Goal: Information Seeking & Learning: Check status

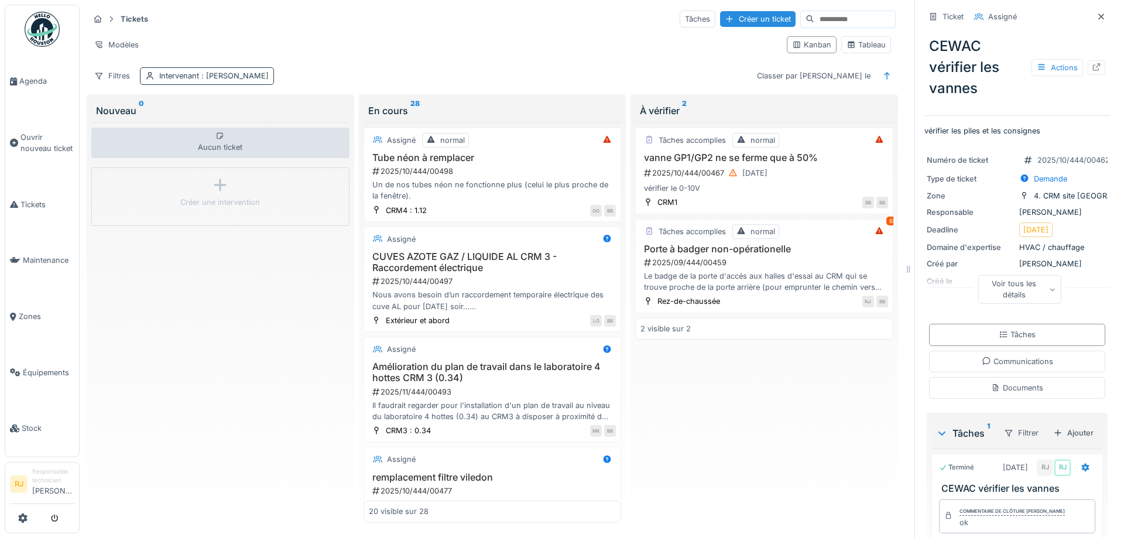
click at [207, 70] on div "Intervenant : Ronan Jurcaba" at bounding box center [207, 75] width 134 height 17
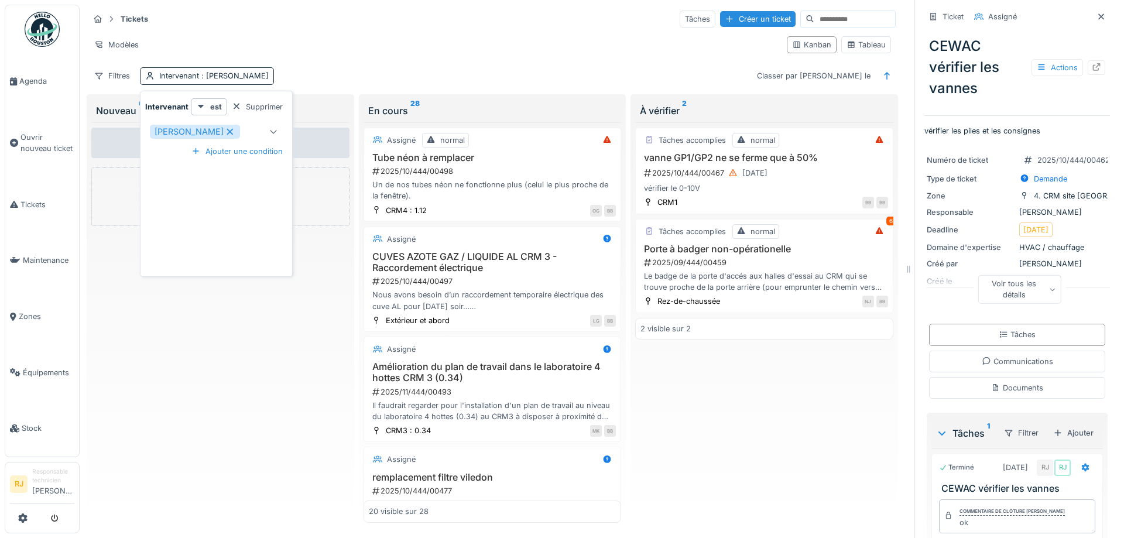
click at [225, 130] on icon at bounding box center [230, 132] width 11 height 8
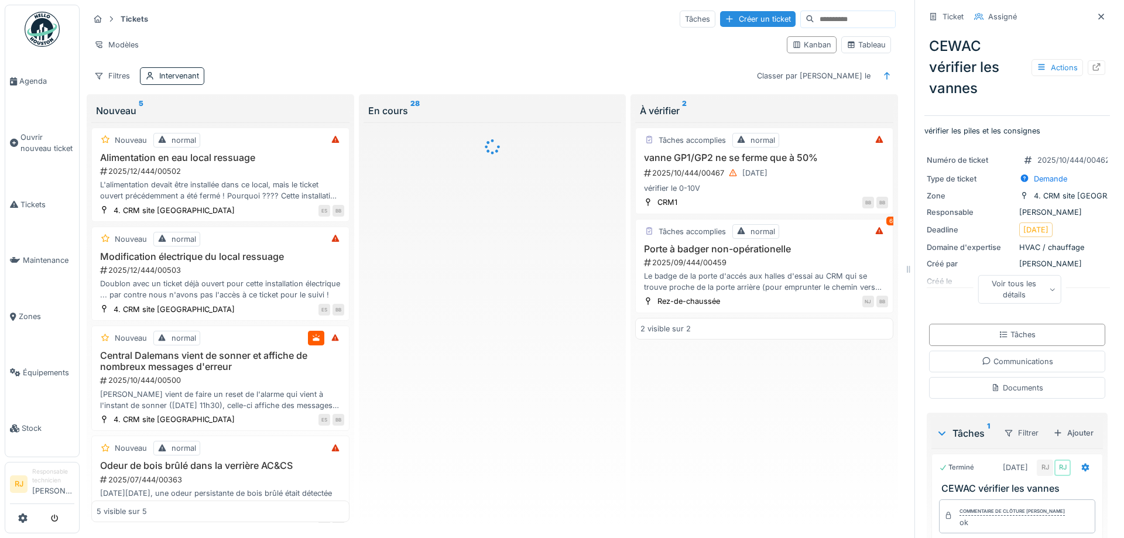
click at [827, 19] on input at bounding box center [854, 19] width 81 height 16
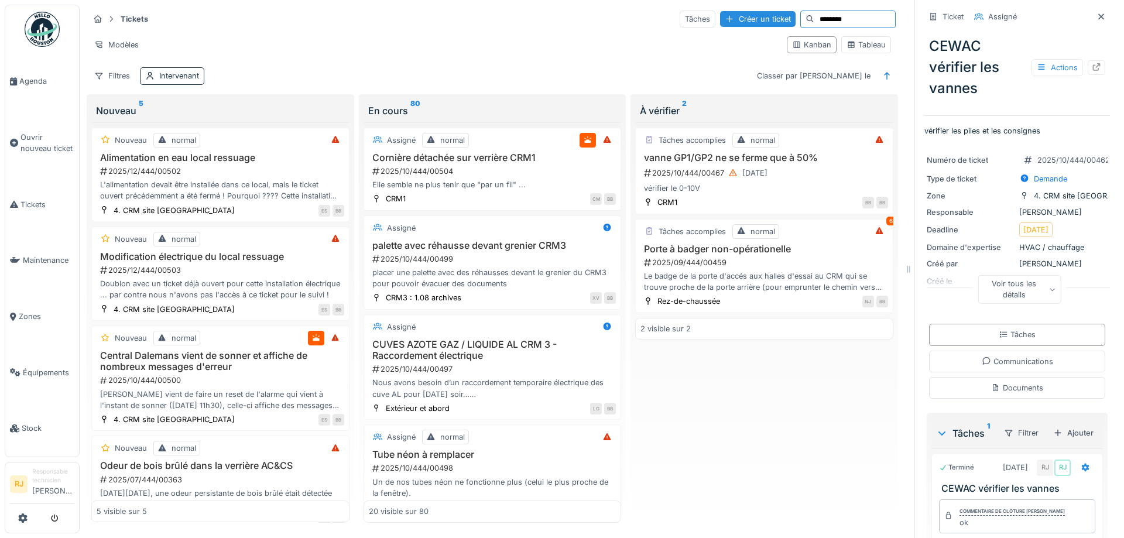
type input "********"
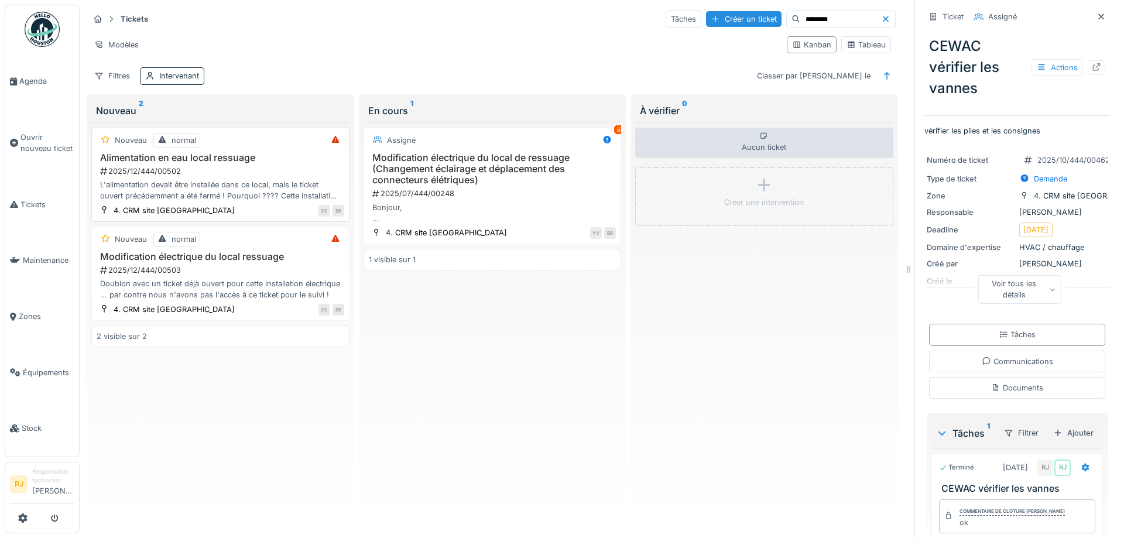
click at [195, 196] on div "L'alimentation devait être installée dans ce local, mais le ticket ouvert précé…" at bounding box center [221, 190] width 248 height 22
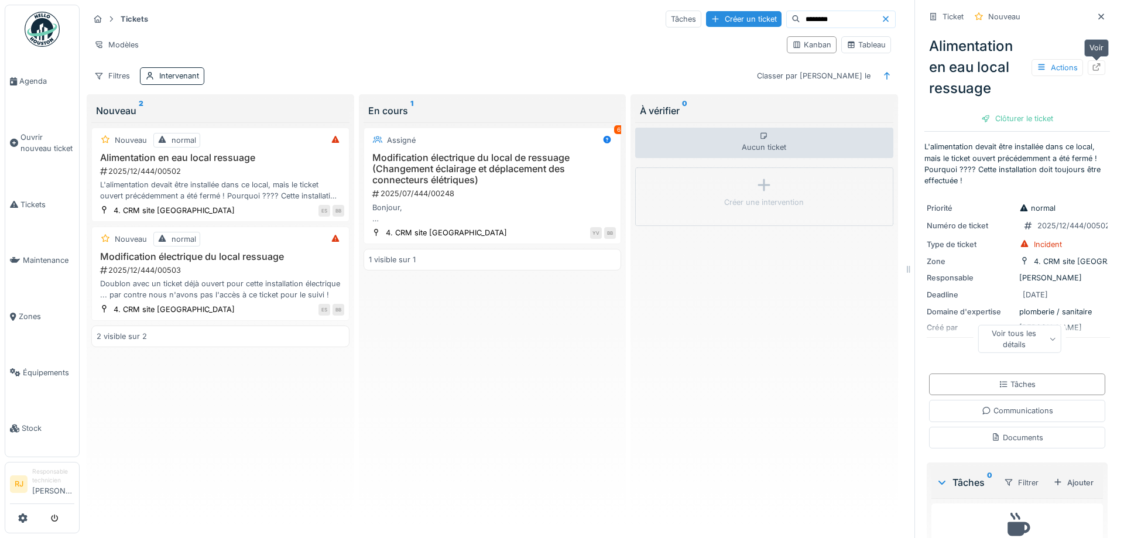
click at [1099, 62] on div at bounding box center [1096, 67] width 9 height 11
click at [156, 263] on div "Modification électrique du local ressuage 2025/12/444/00503 Doublon avec un tic…" at bounding box center [221, 276] width 248 height 50
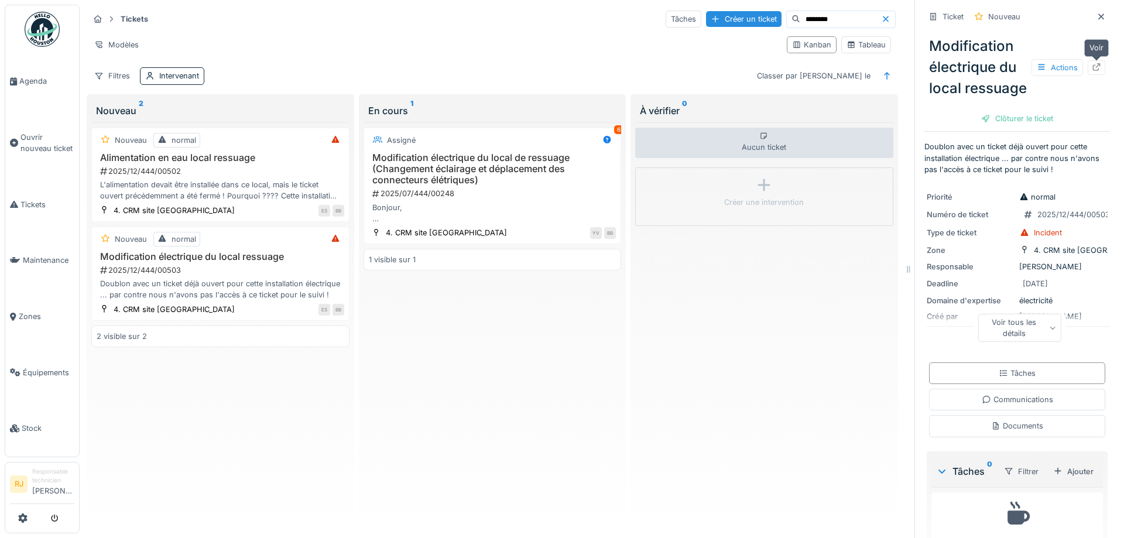
click at [1101, 65] on div at bounding box center [1097, 67] width 18 height 15
click at [183, 73] on div "Intervenant" at bounding box center [179, 75] width 40 height 11
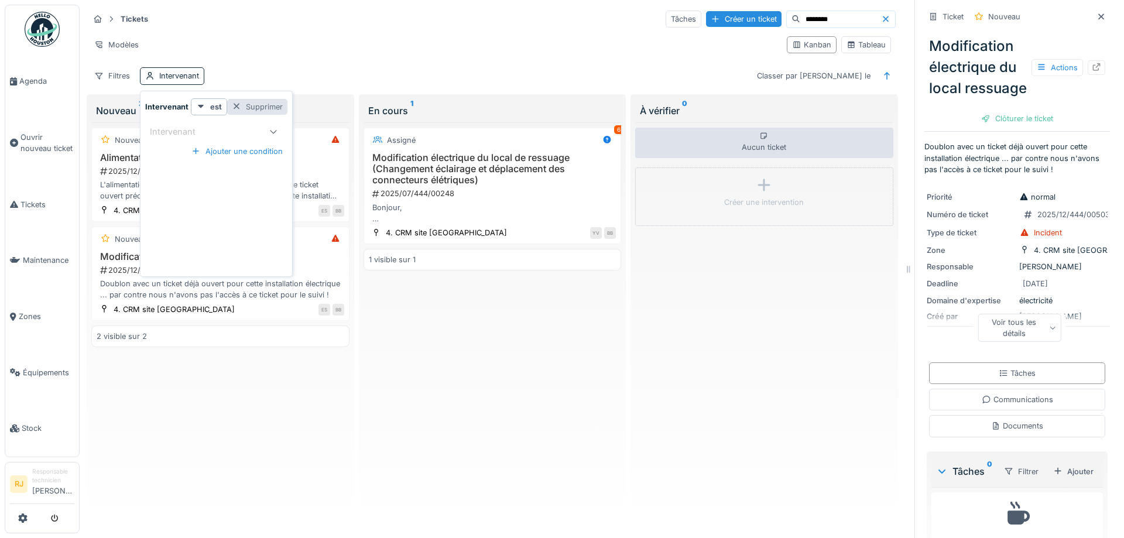
click at [234, 106] on div at bounding box center [236, 106] width 9 height 11
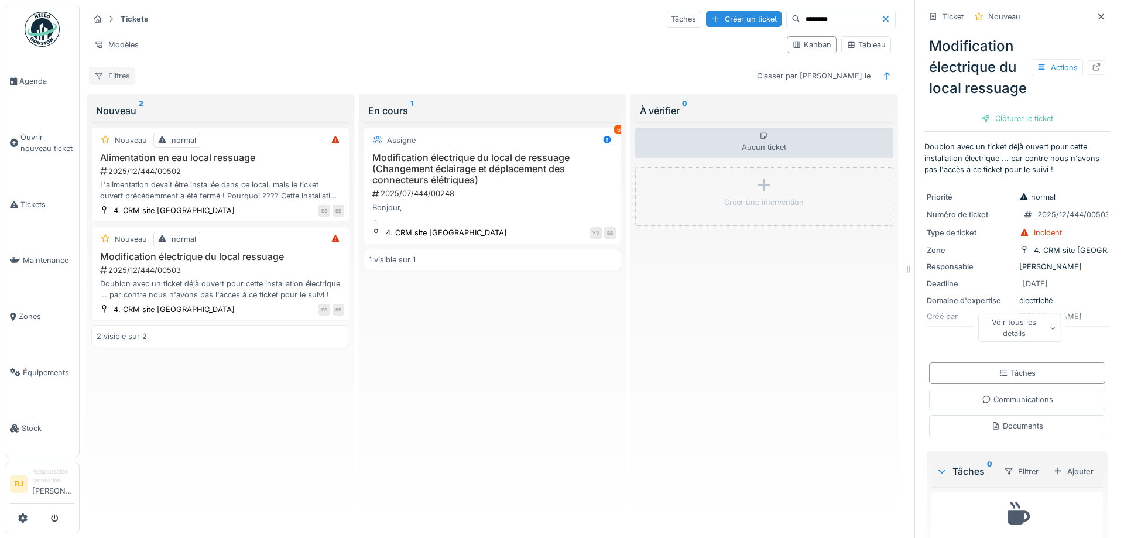
click at [124, 77] on div "Filtres" at bounding box center [112, 75] width 46 height 17
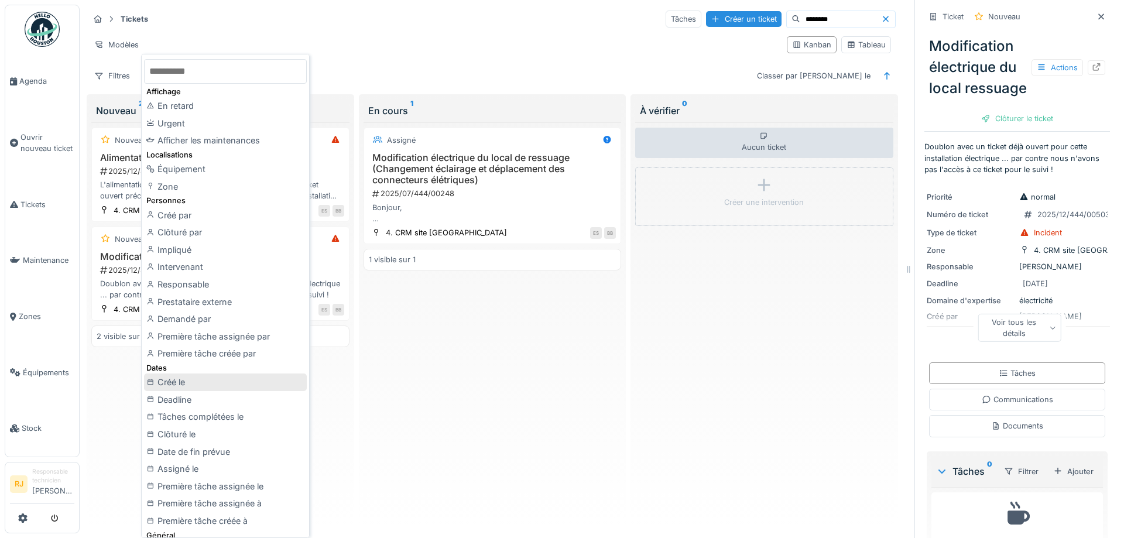
scroll to position [53, 0]
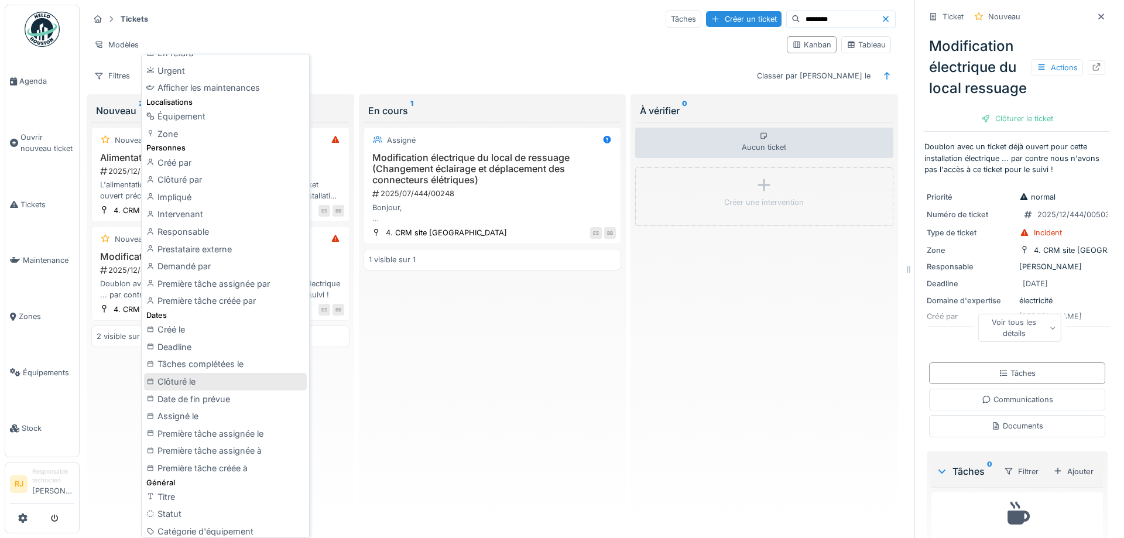
click at [198, 386] on div "Clôturé le" at bounding box center [225, 382] width 163 height 18
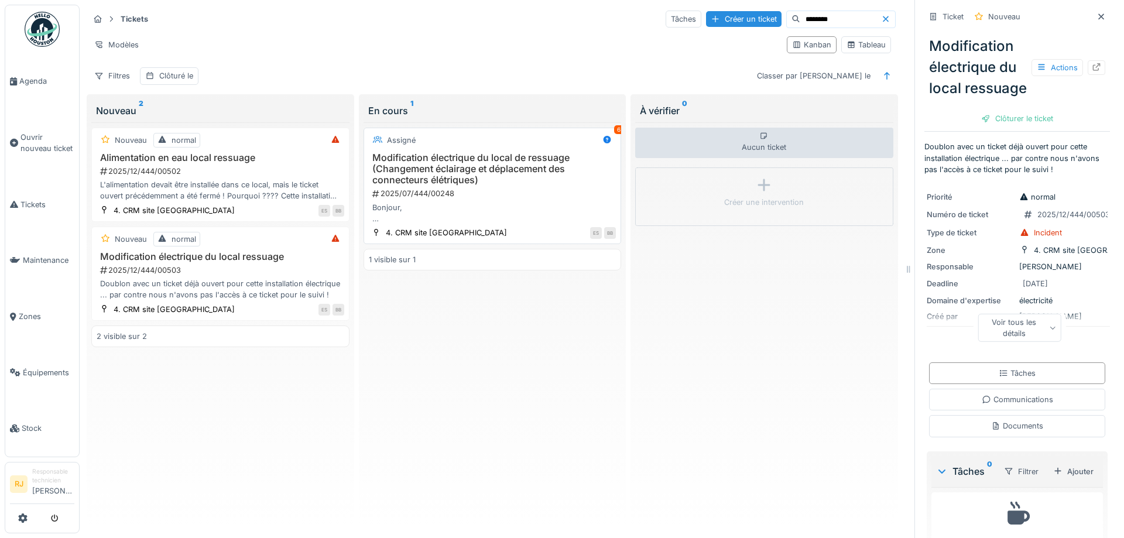
click at [529, 169] on h3 "Modification électrique du local de ressuage (Changement éclairage et déplaceme…" at bounding box center [493, 169] width 248 height 34
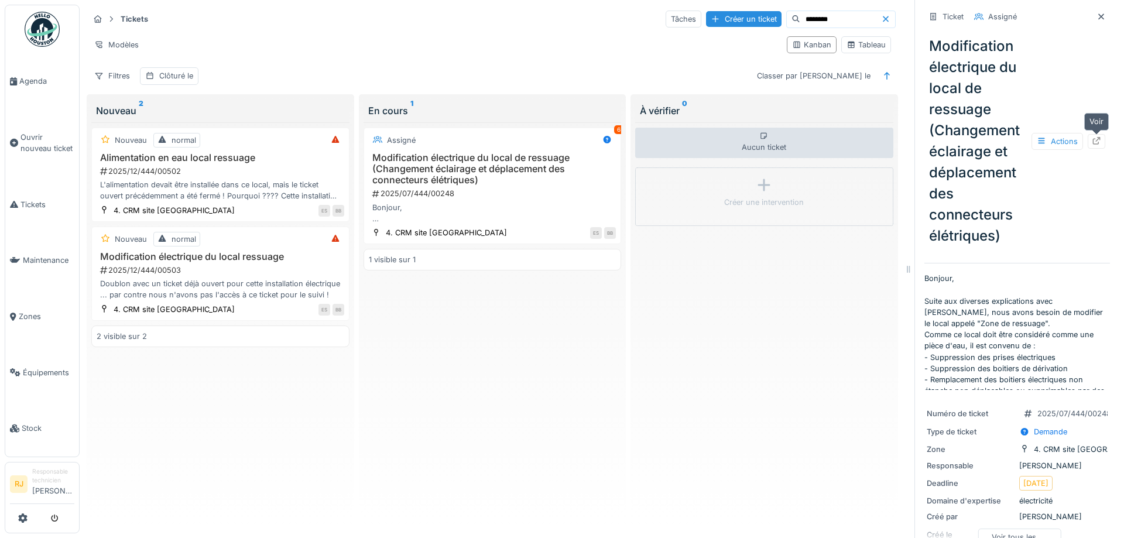
click at [1093, 136] on div at bounding box center [1096, 141] width 9 height 11
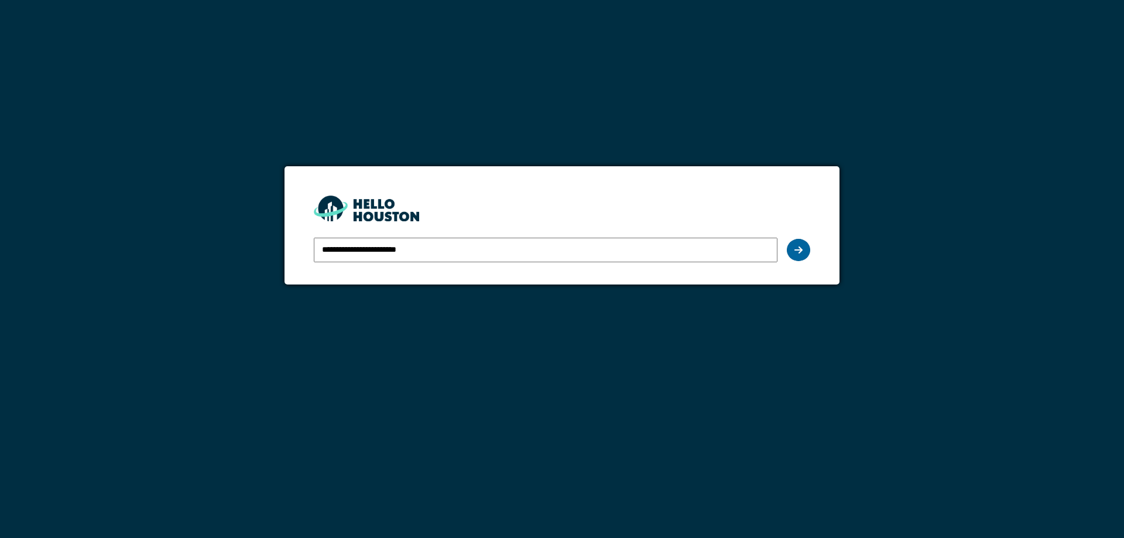
click at [802, 259] on div at bounding box center [798, 250] width 23 height 22
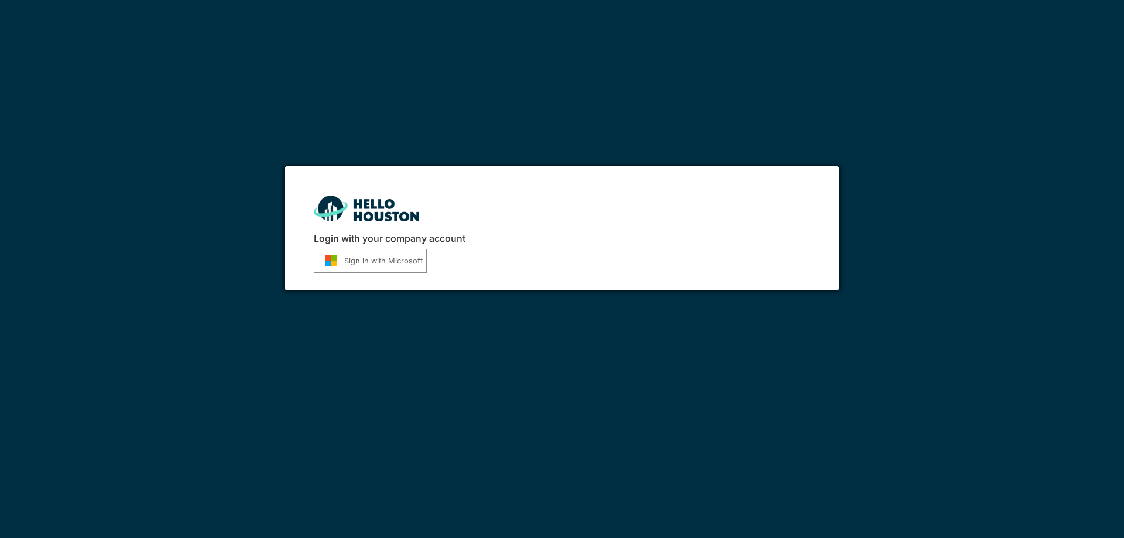
click at [380, 245] on div "Login with your company account Sign in with Microsoft" at bounding box center [561, 228] width 554 height 124
click at [382, 263] on button "Sign in with Microsoft" at bounding box center [370, 261] width 113 height 24
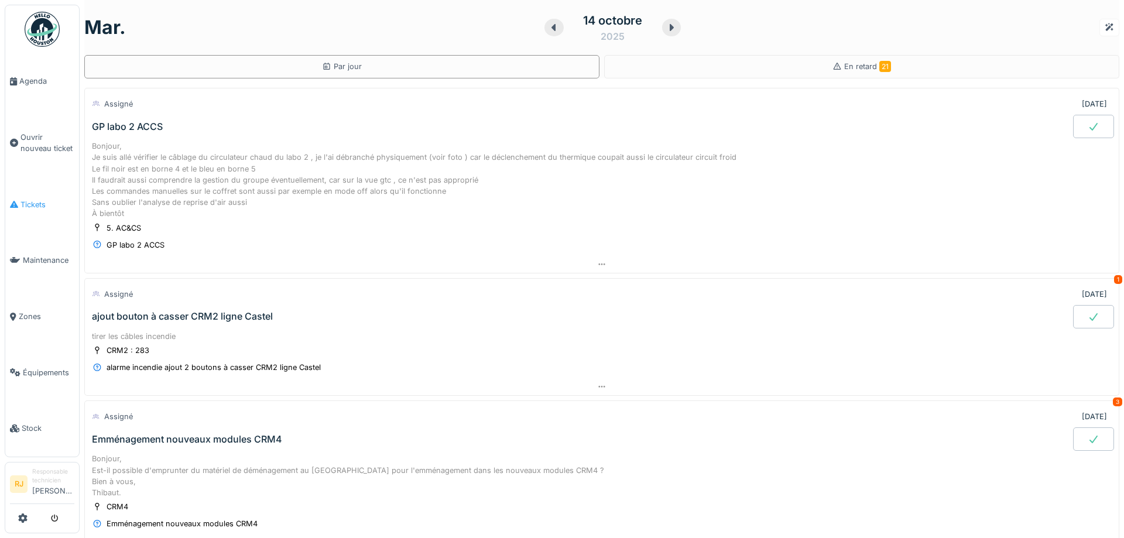
click at [46, 203] on span "Tickets" at bounding box center [47, 204] width 54 height 11
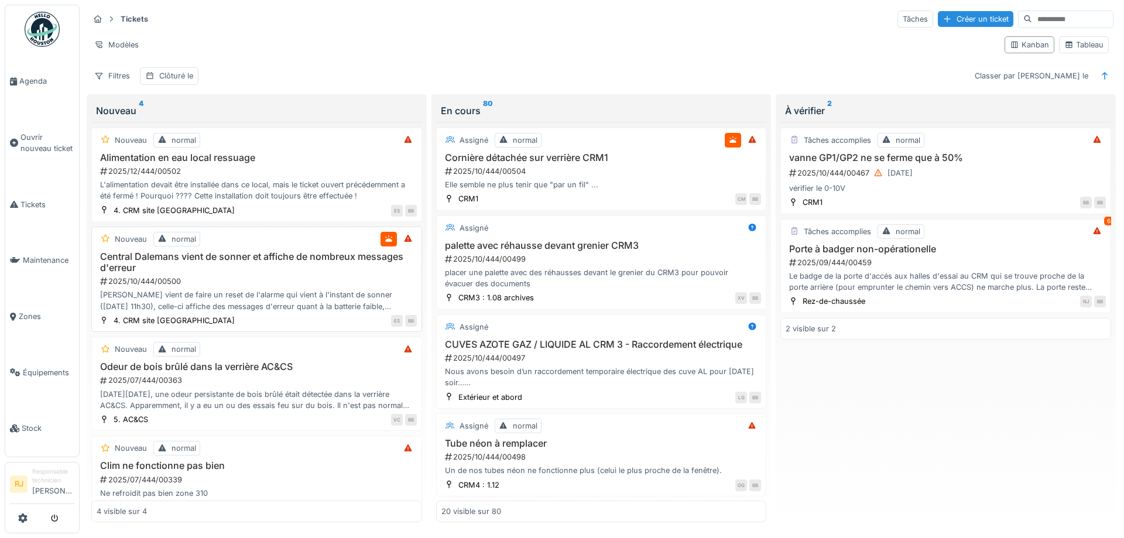
click at [197, 251] on h3 "Central Dalemans vient de sonner et affiche de nombreux messages d'erreur" at bounding box center [257, 262] width 320 height 22
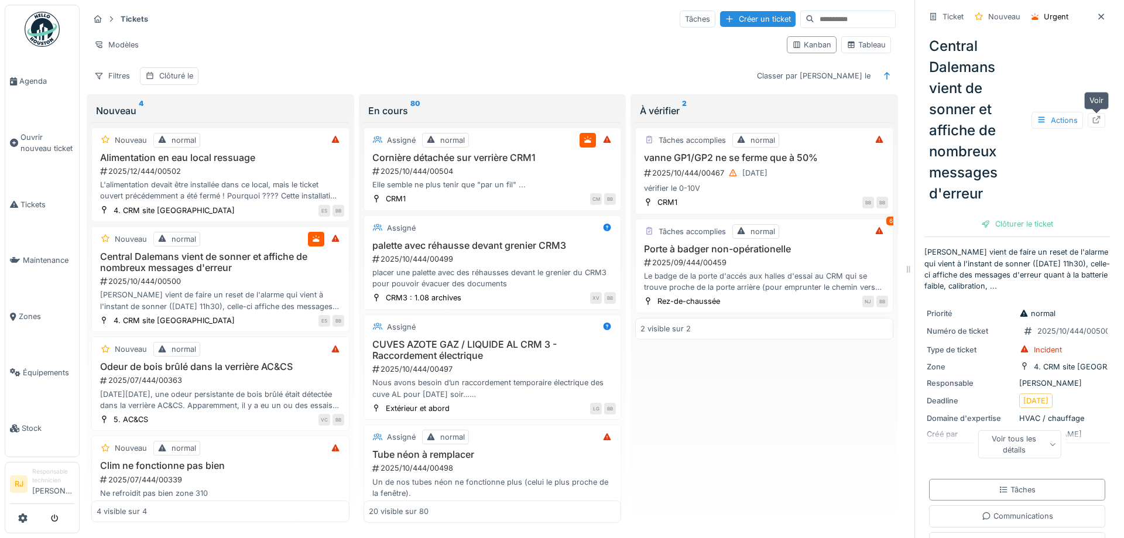
click at [1100, 124] on icon at bounding box center [1096, 120] width 9 height 8
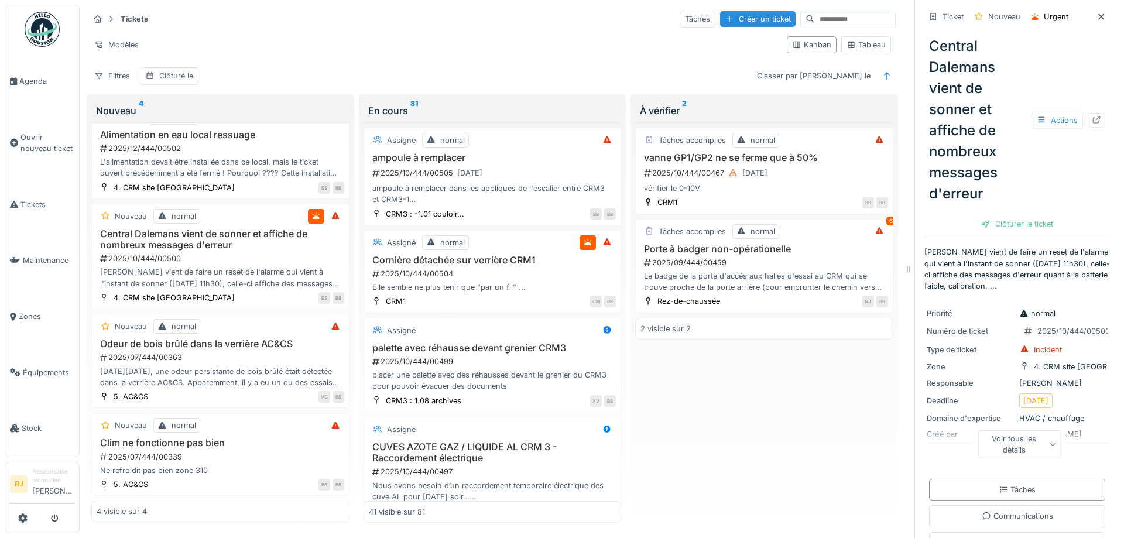
click at [184, 75] on div "Clôturé le" at bounding box center [176, 75] width 34 height 11
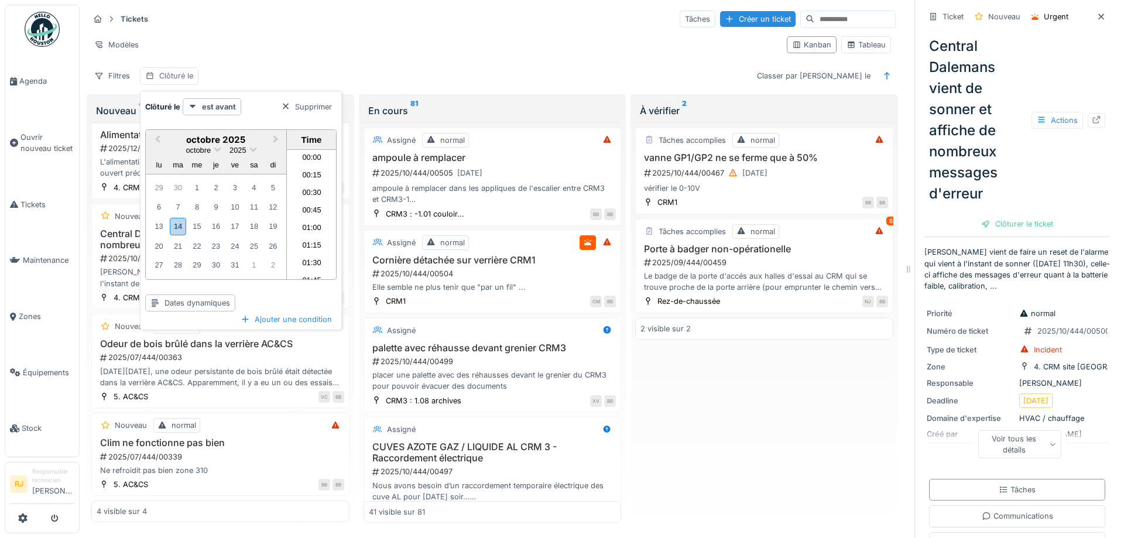
scroll to position [1085, 0]
click at [184, 75] on div "Clôturé le" at bounding box center [176, 75] width 34 height 11
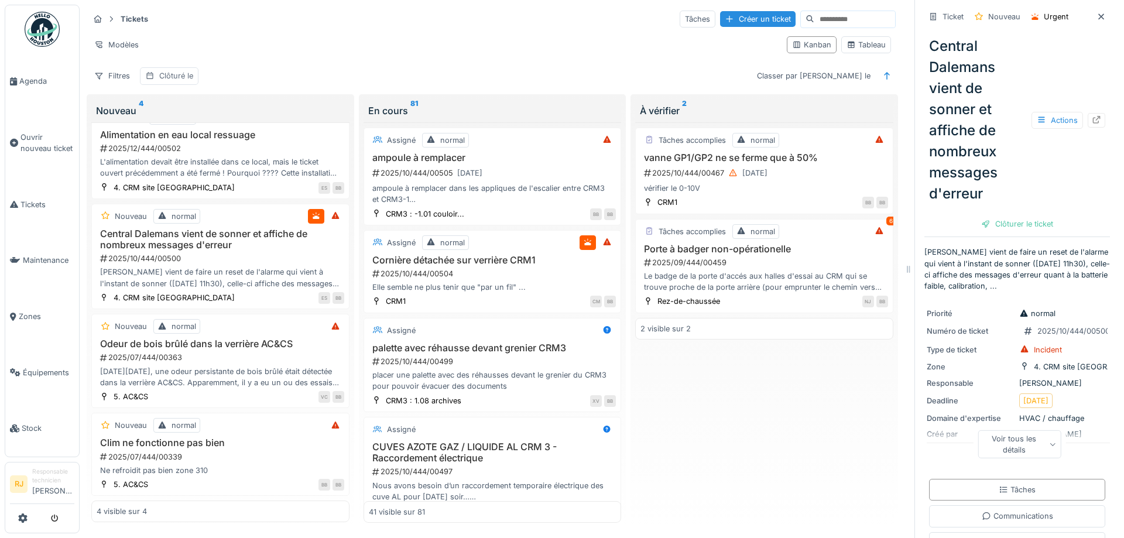
click at [154, 74] on div "Clôturé le" at bounding box center [169, 75] width 59 height 17
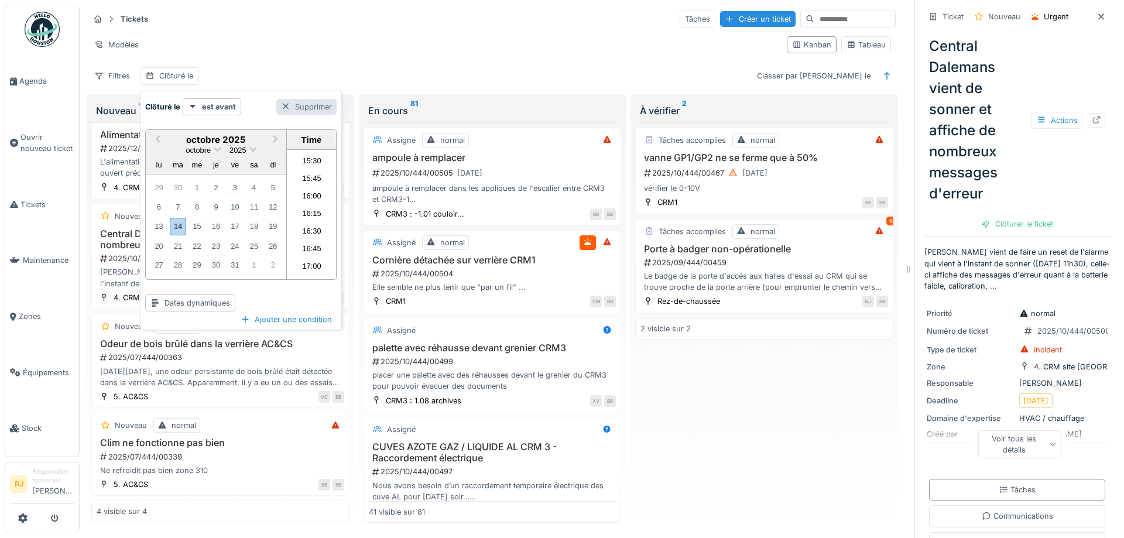
click at [287, 105] on div at bounding box center [285, 106] width 9 height 11
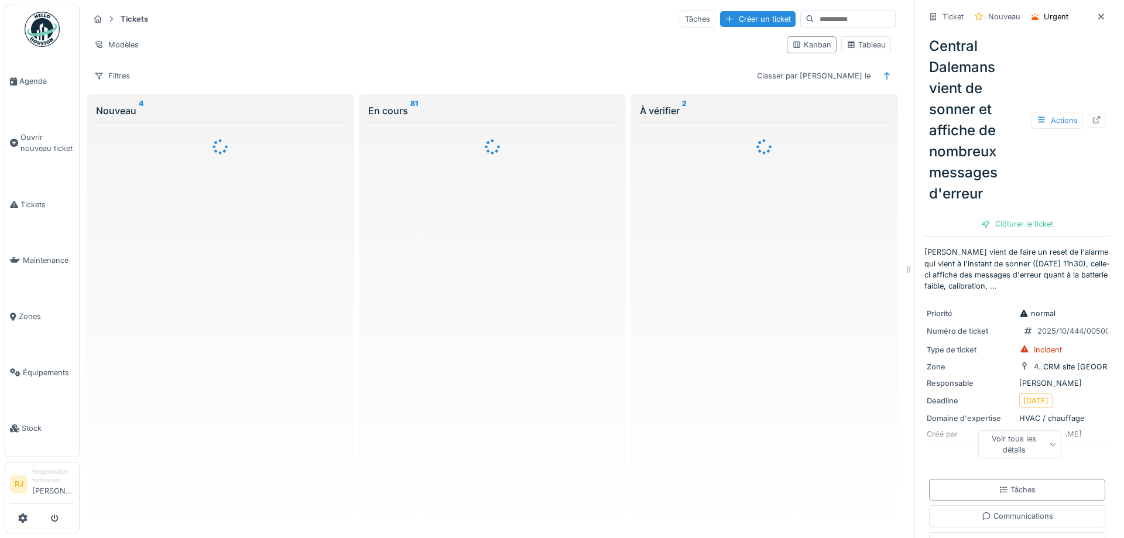
scroll to position [0, 0]
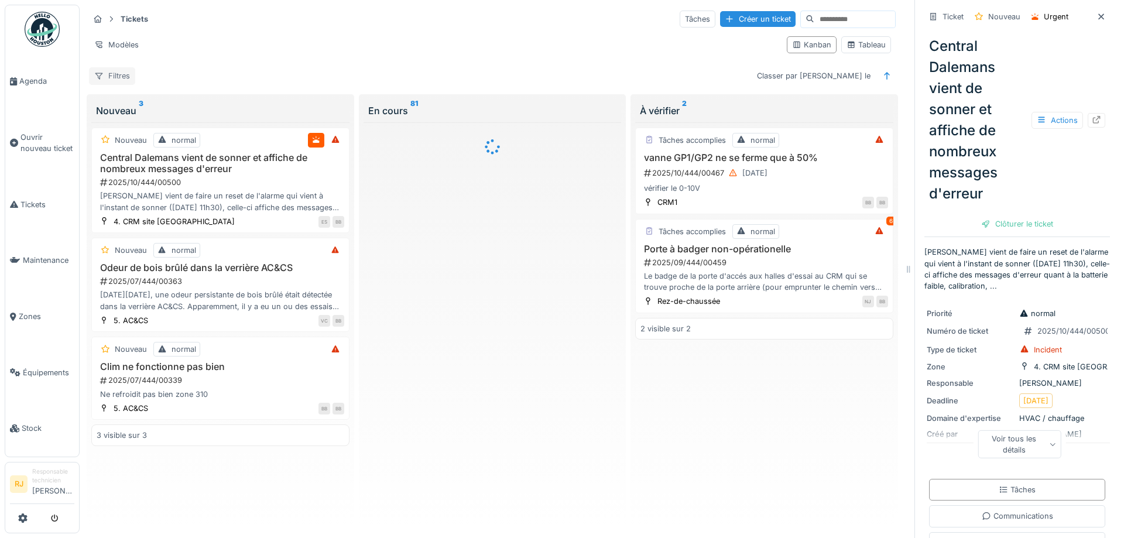
click at [109, 78] on div "Filtres" at bounding box center [112, 75] width 46 height 17
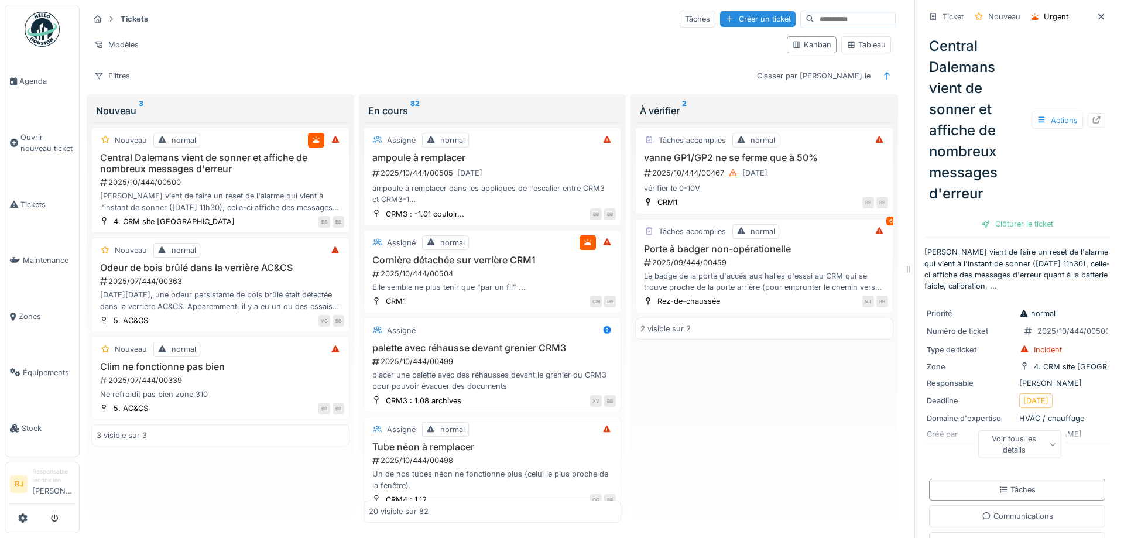
click at [498, 78] on div "Filtres Classer par Créé le" at bounding box center [492, 75] width 807 height 17
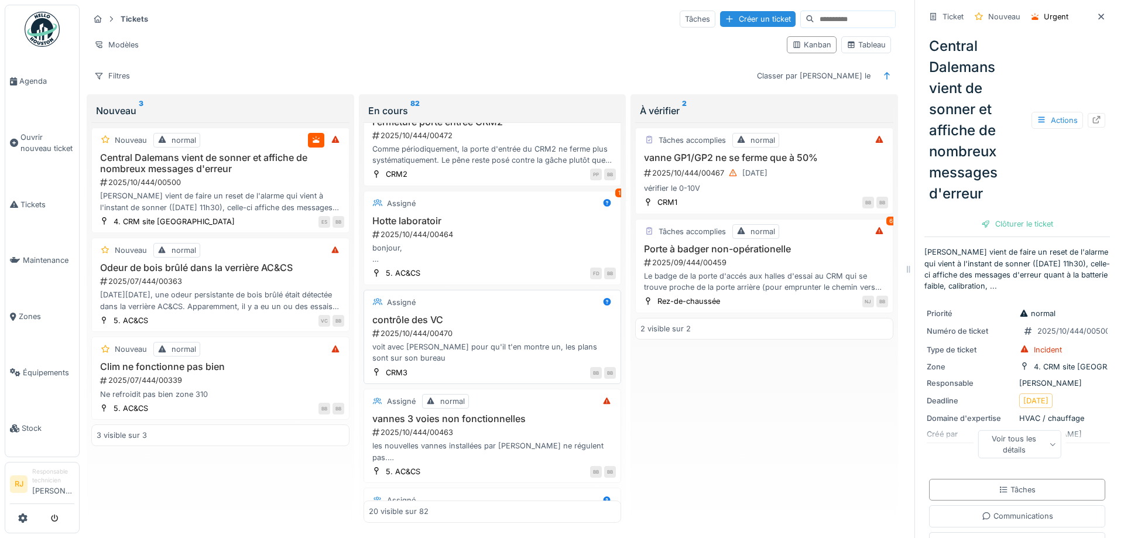
scroll to position [1695, 0]
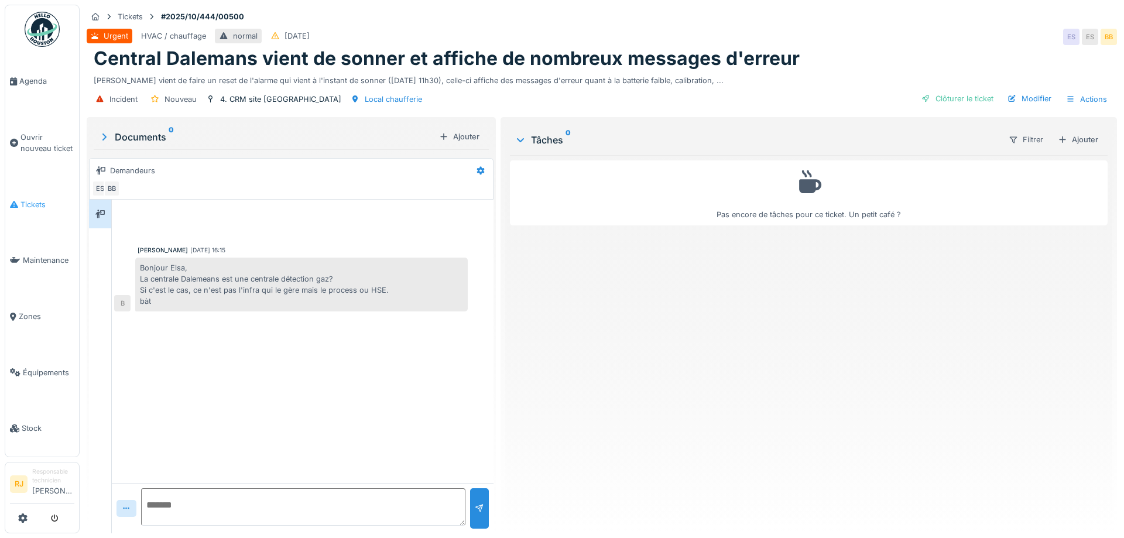
click at [11, 202] on icon at bounding box center [14, 204] width 8 height 8
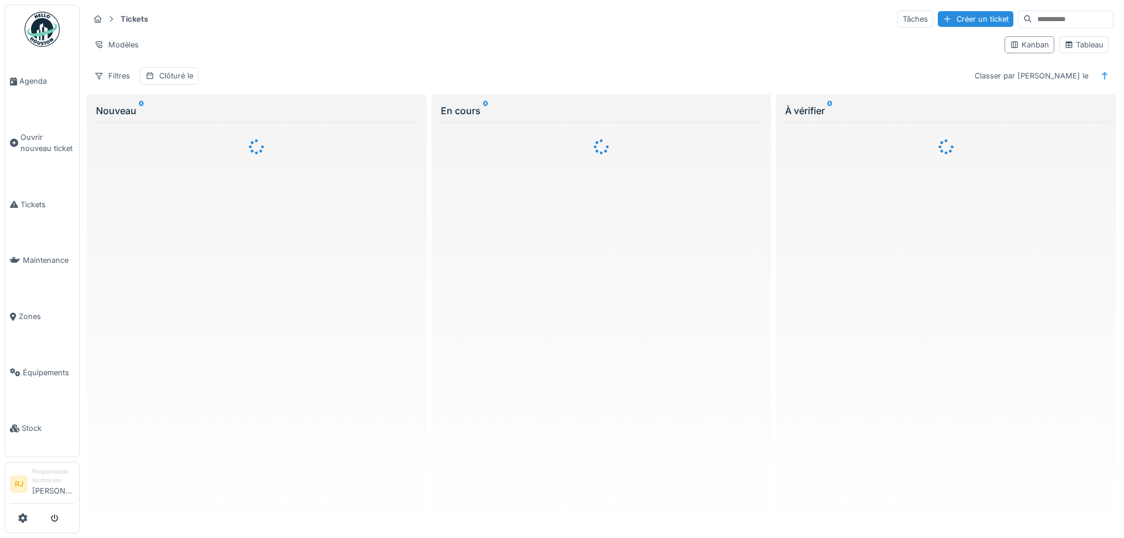
click at [181, 67] on div "Tickets Tâches Créer un ticket Modèles Kanban Tableau Filtres Clôturé le Classe…" at bounding box center [601, 47] width 1034 height 85
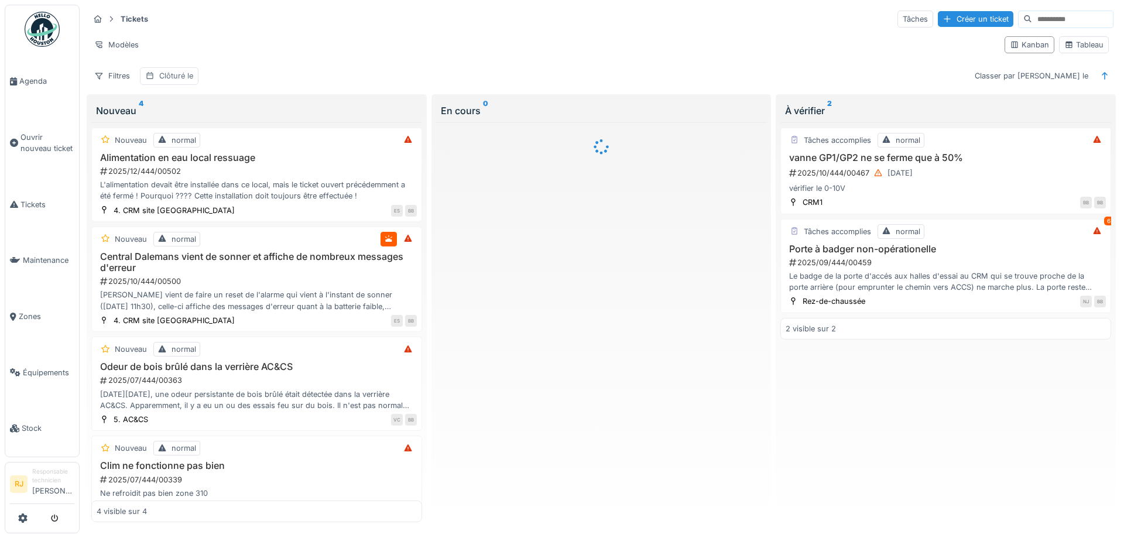
click at [181, 75] on div "Clôturé le" at bounding box center [176, 75] width 34 height 11
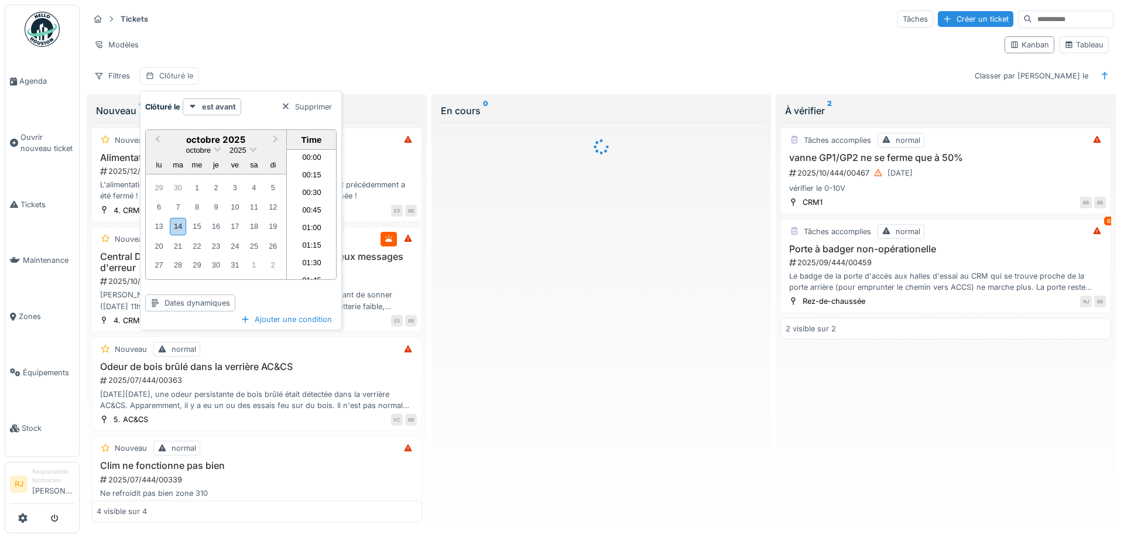
scroll to position [1085, 0]
click at [181, 75] on div "Clôturé le" at bounding box center [176, 75] width 34 height 11
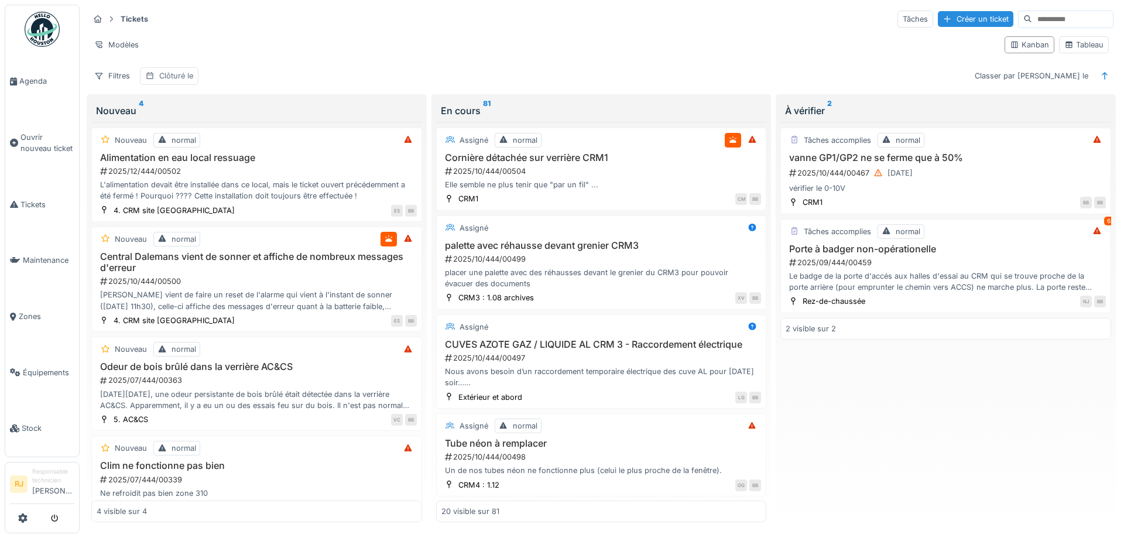
click at [181, 75] on div "Clôturé le" at bounding box center [176, 75] width 34 height 11
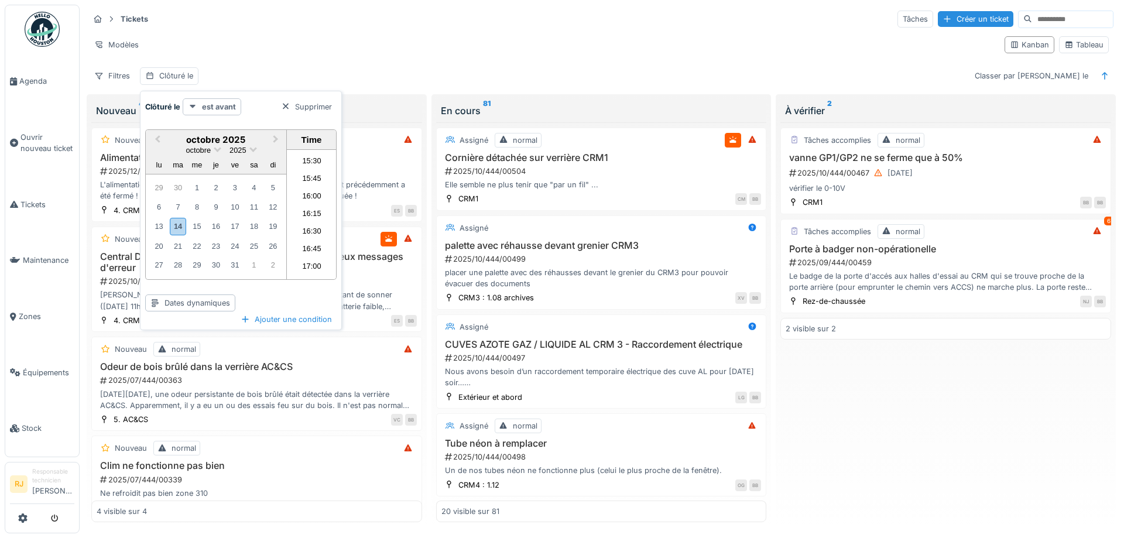
click at [220, 109] on strong "est avant" at bounding box center [219, 106] width 34 height 11
click at [316, 253] on li "16:45" at bounding box center [312, 250] width 50 height 18
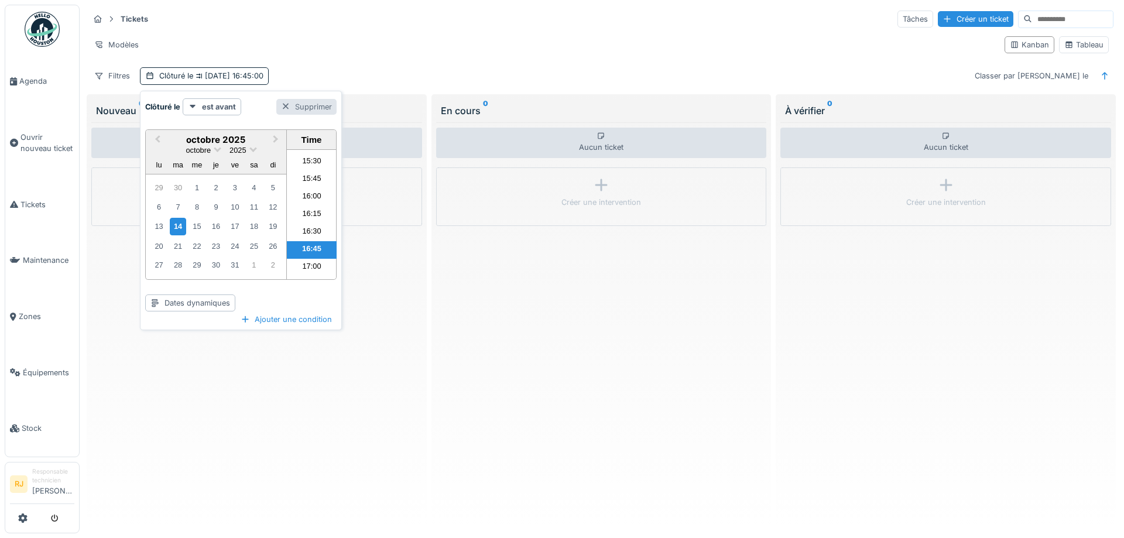
click at [283, 102] on div at bounding box center [285, 106] width 9 height 11
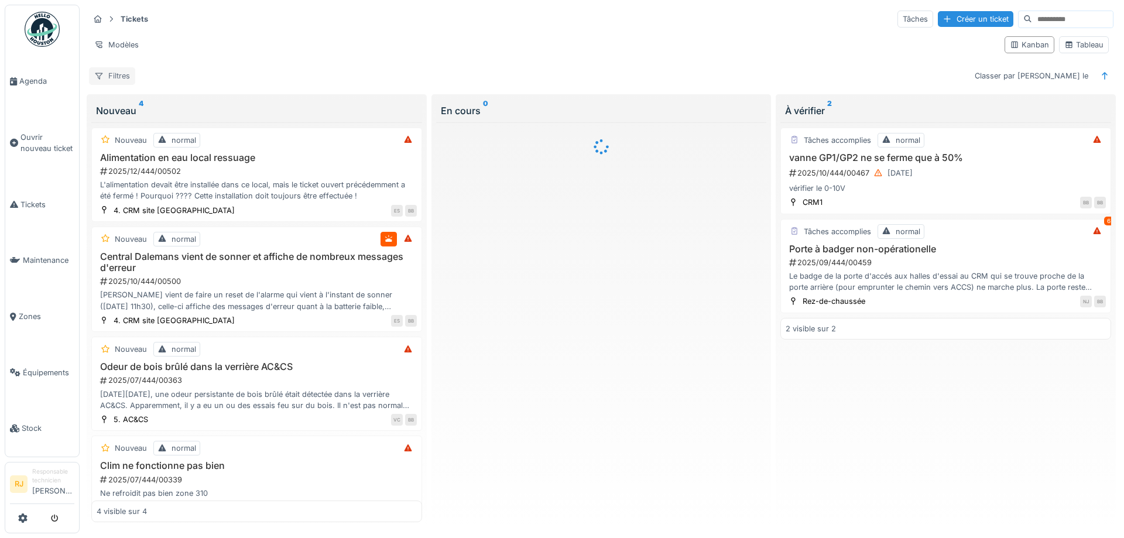
click at [109, 76] on div "Filtres" at bounding box center [112, 75] width 46 height 17
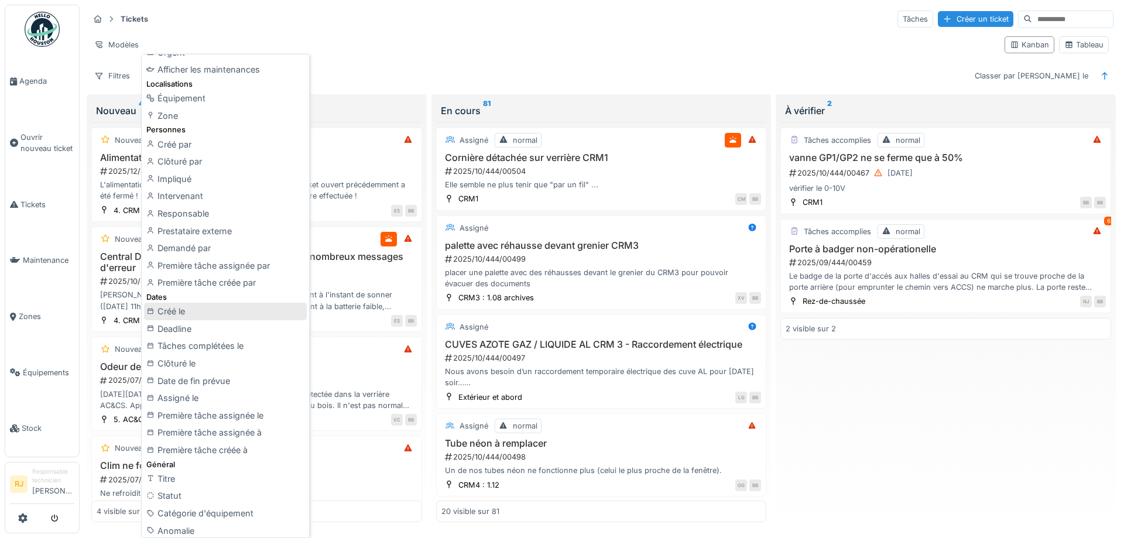
scroll to position [64, 0]
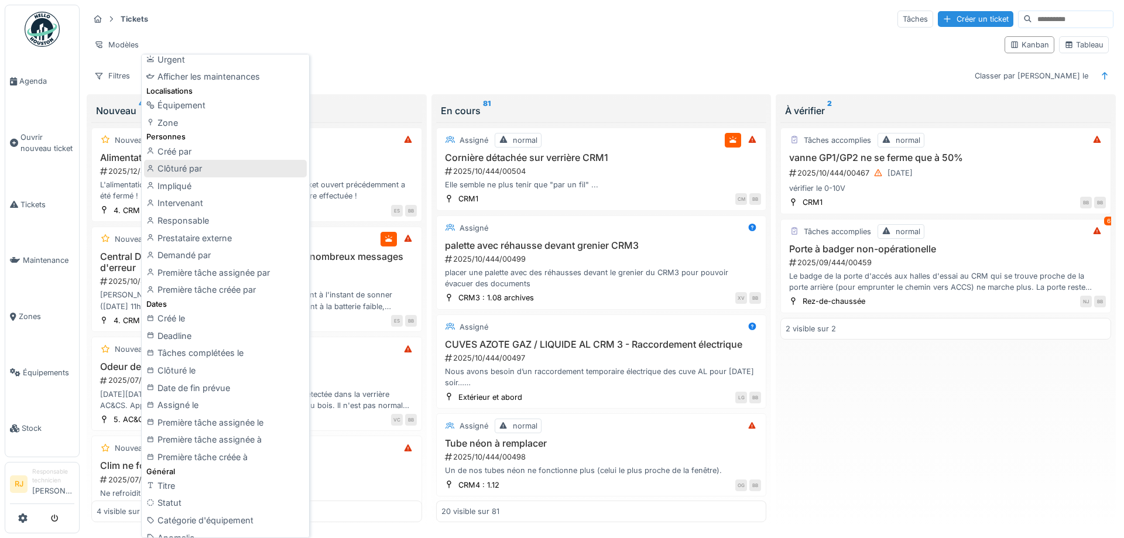
click at [186, 167] on div "Clôturé par" at bounding box center [225, 169] width 163 height 18
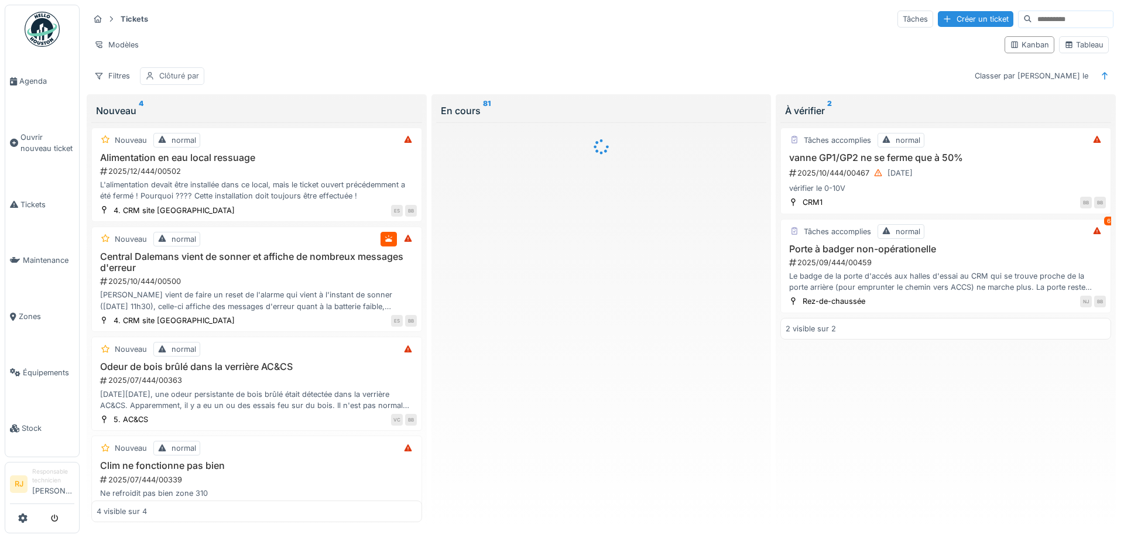
click at [189, 74] on div "Clôturé par" at bounding box center [179, 75] width 40 height 11
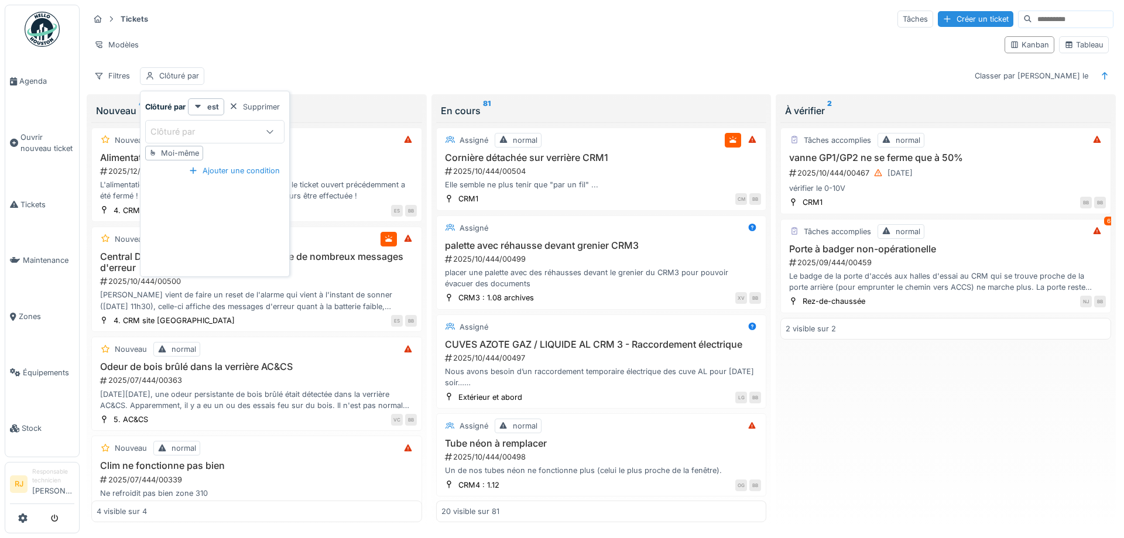
click at [248, 125] on div "Clôturé par" at bounding box center [214, 131] width 139 height 23
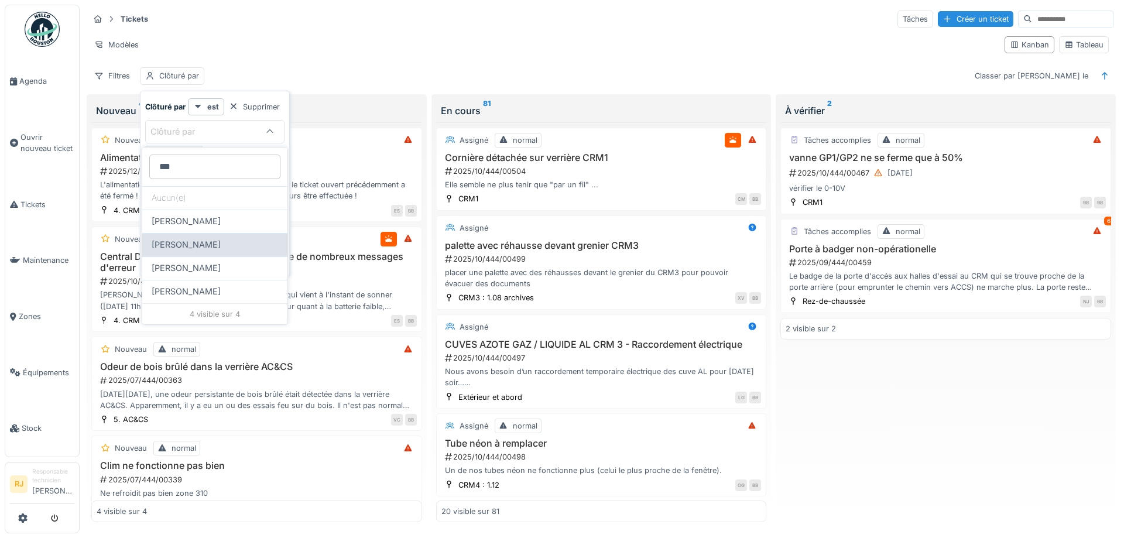
type par_UxOTI "***"
click at [200, 242] on span "[PERSON_NAME]" at bounding box center [186, 244] width 69 height 13
type input "*****"
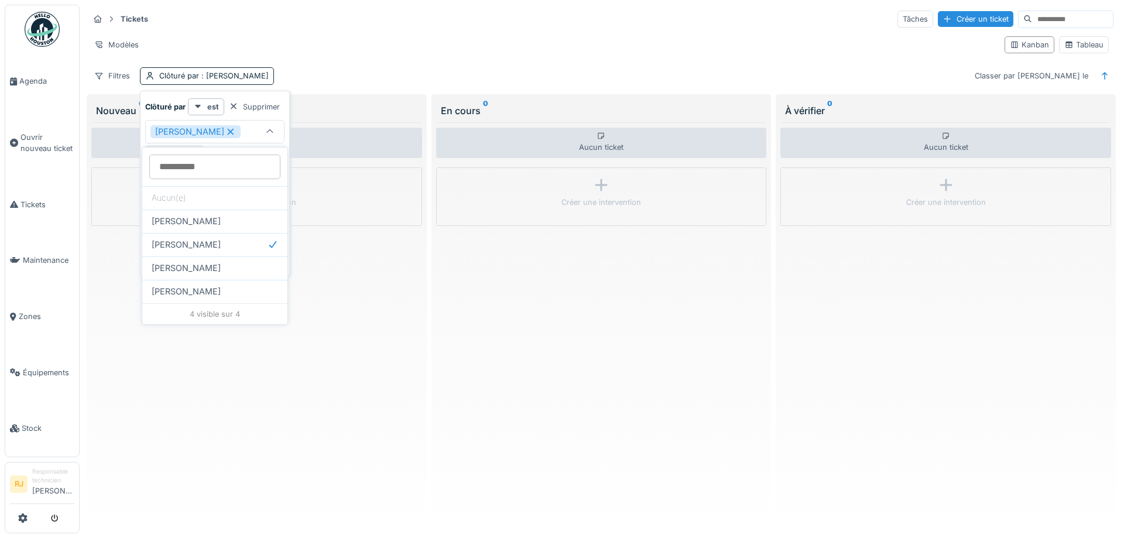
click at [331, 66] on div "Tickets Tâches Créer un ticket Modèles Kanban Tableau Filtres Clôturé par : Dan…" at bounding box center [601, 47] width 1034 height 85
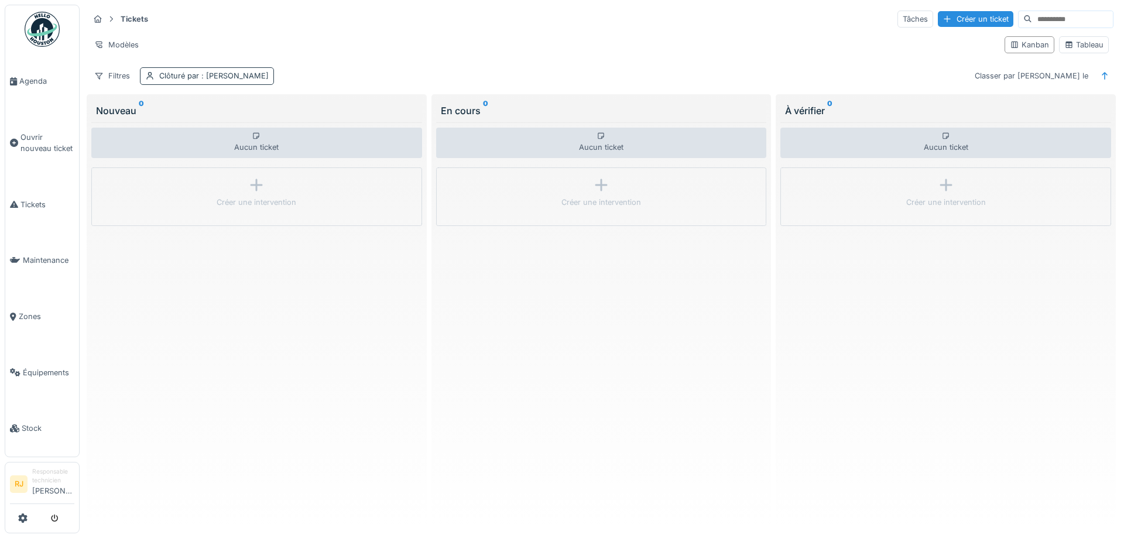
click at [234, 81] on div "Clôturé par : Daniel Spiteri" at bounding box center [213, 75] width 109 height 11
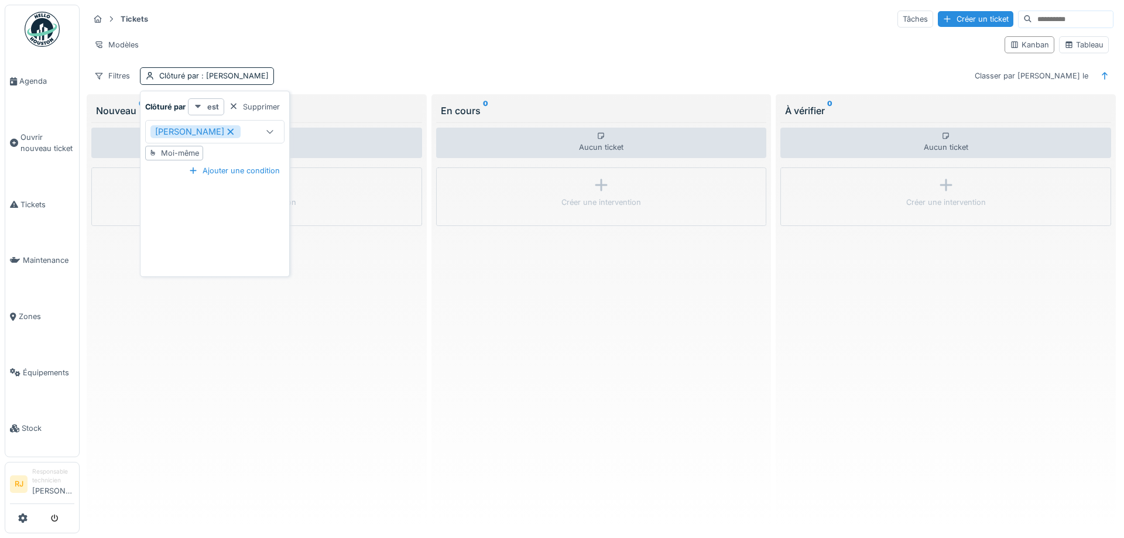
click at [219, 105] on div "est" at bounding box center [206, 106] width 36 height 17
click at [228, 132] on icon at bounding box center [231, 131] width 6 height 6
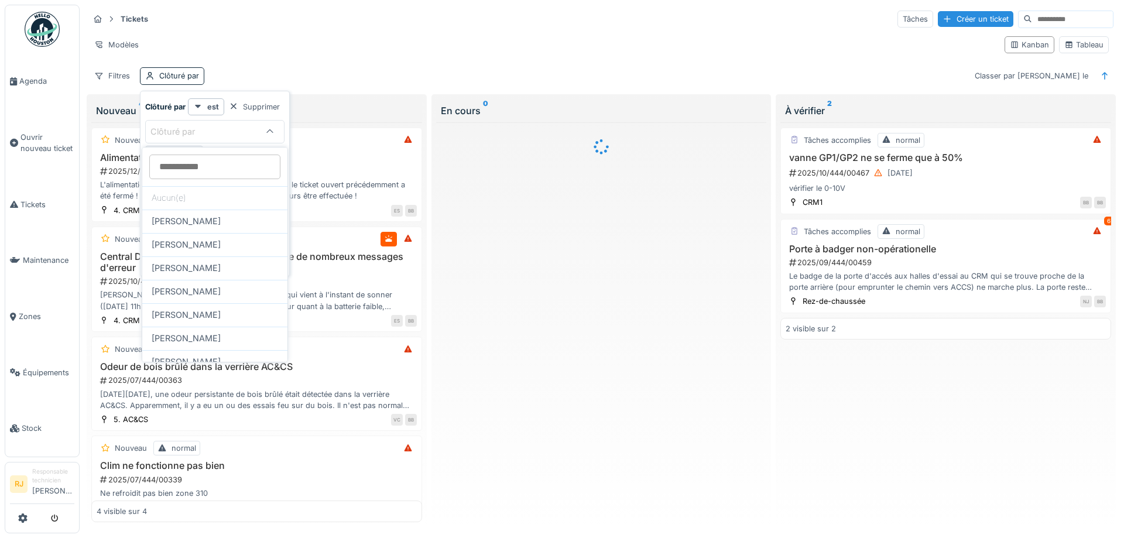
click at [225, 128] on div "Clôturé par" at bounding box center [203, 131] width 107 height 13
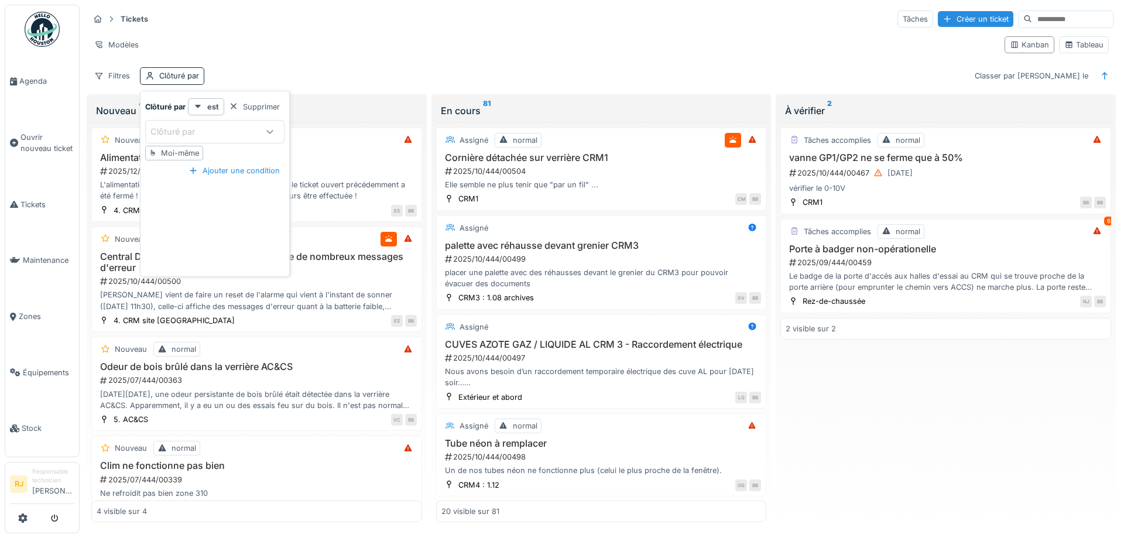
click at [193, 150] on div "Moi-même" at bounding box center [180, 153] width 38 height 11
type input "*****"
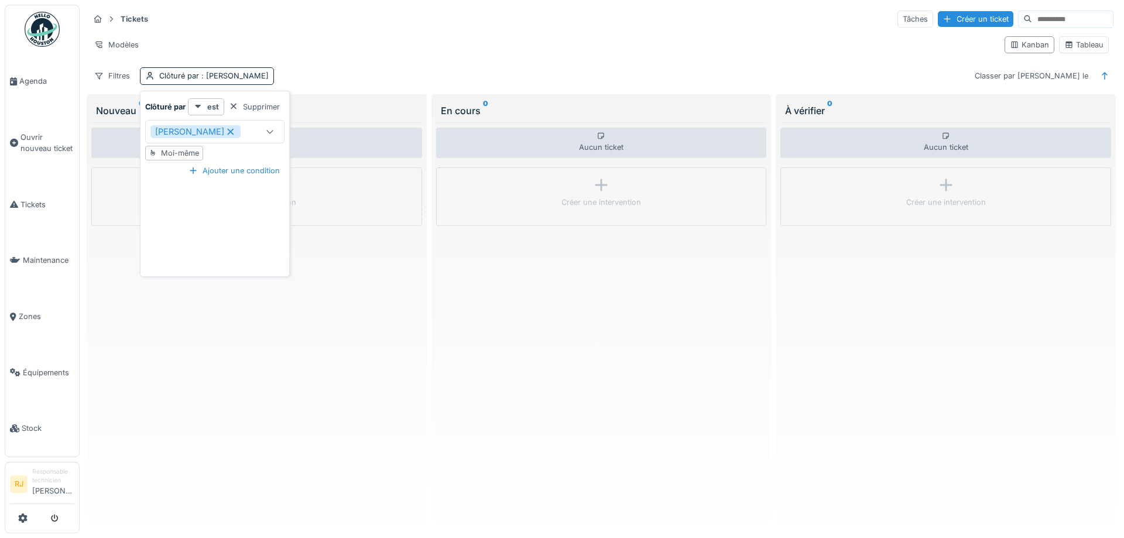
click at [338, 385] on div "Aucun ticket Créer une intervention" at bounding box center [256, 322] width 331 height 400
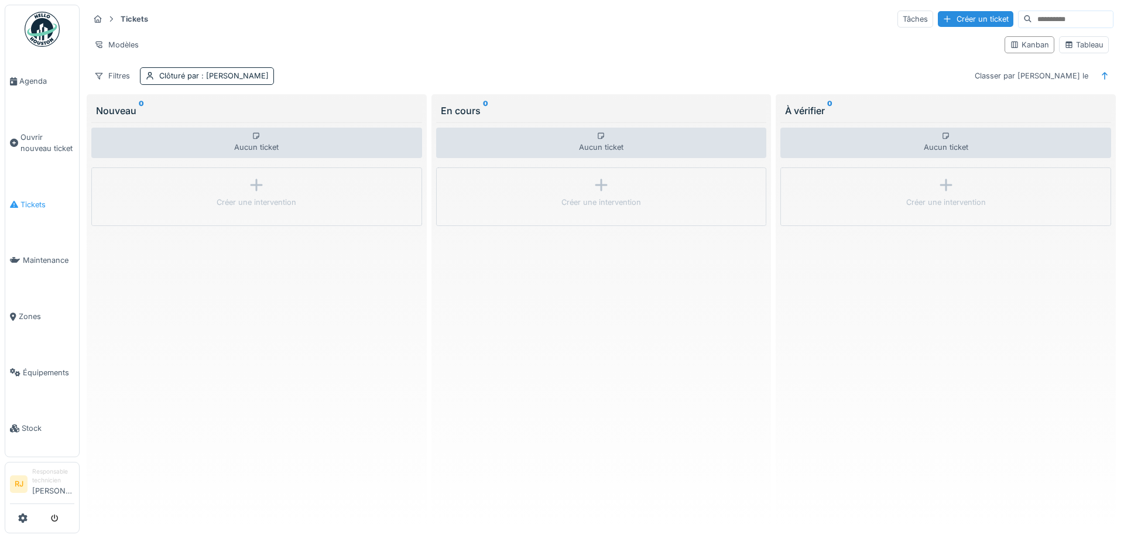
click at [37, 199] on span "Tickets" at bounding box center [47, 204] width 54 height 11
click at [184, 73] on div "Clôturé par : Ronan Jurcaba" at bounding box center [213, 75] width 109 height 11
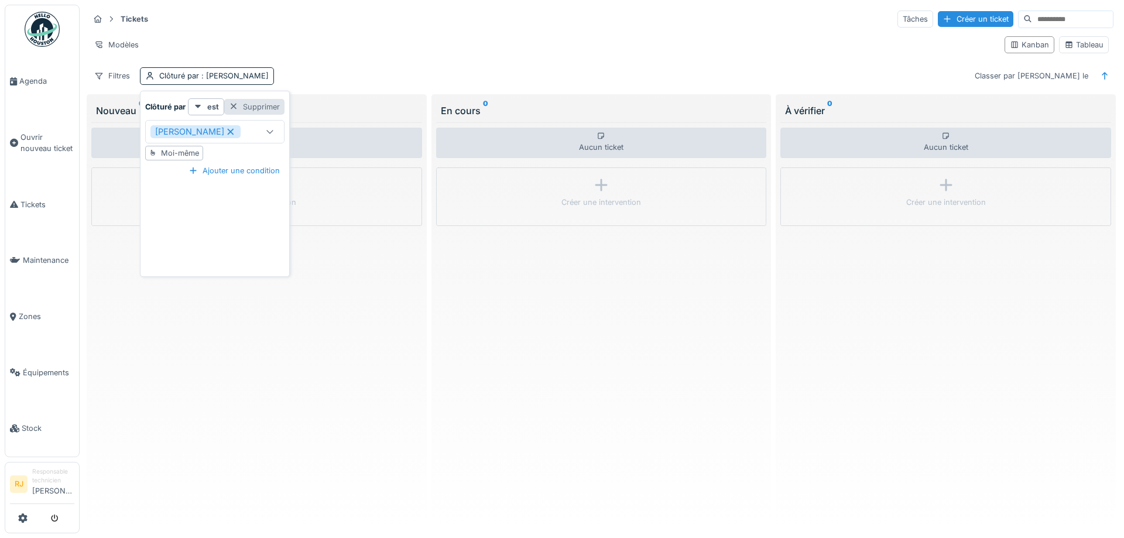
click at [263, 107] on div "Supprimer" at bounding box center [254, 107] width 60 height 16
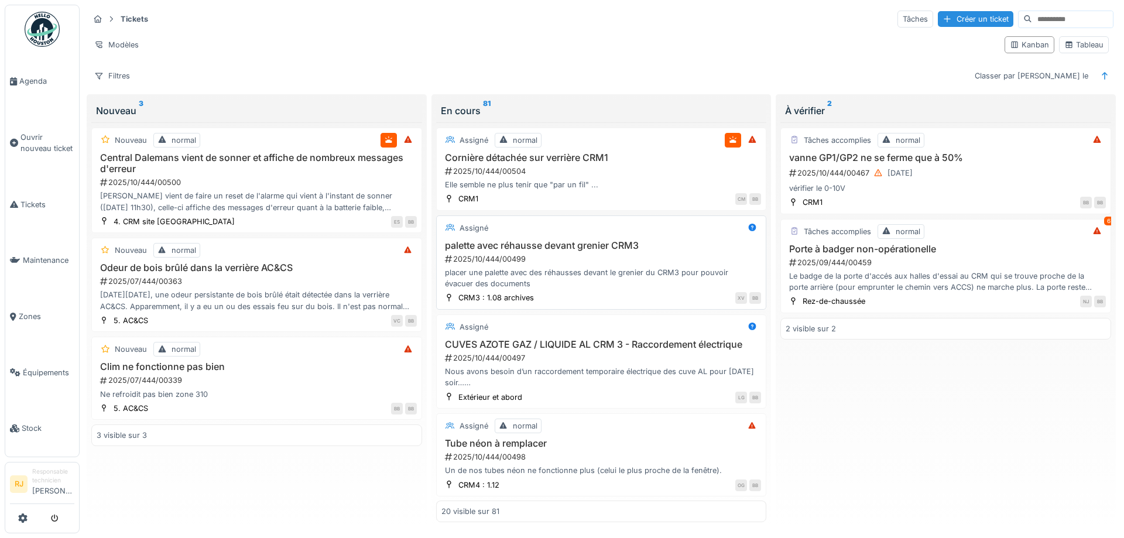
click at [649, 265] on div "palette avec réhausse devant grenier CRM3 2025/10/444/00499 placer une palette …" at bounding box center [601, 265] width 320 height 50
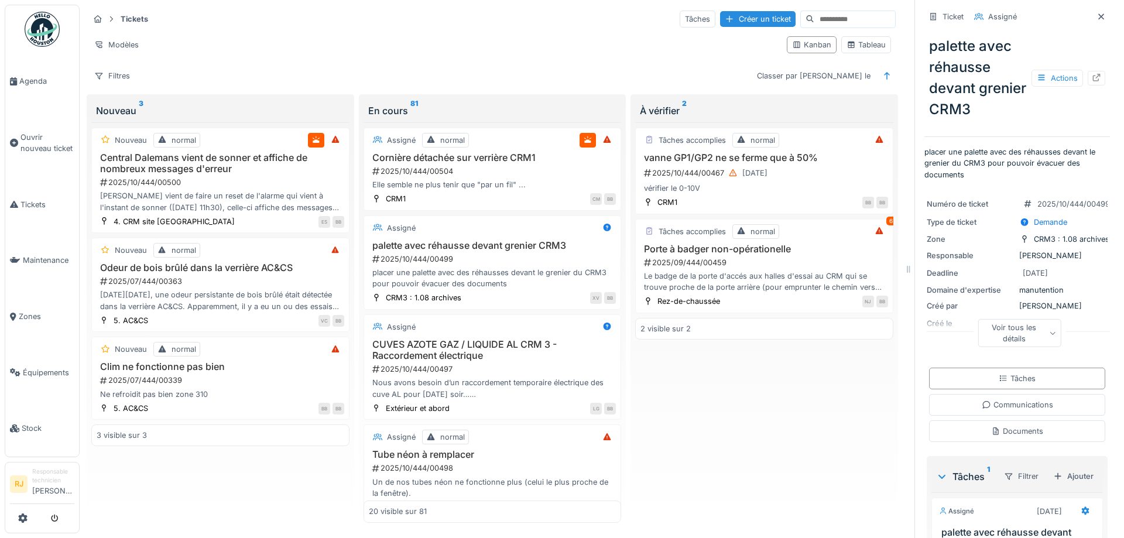
click at [1104, 77] on div at bounding box center [1097, 78] width 18 height 15
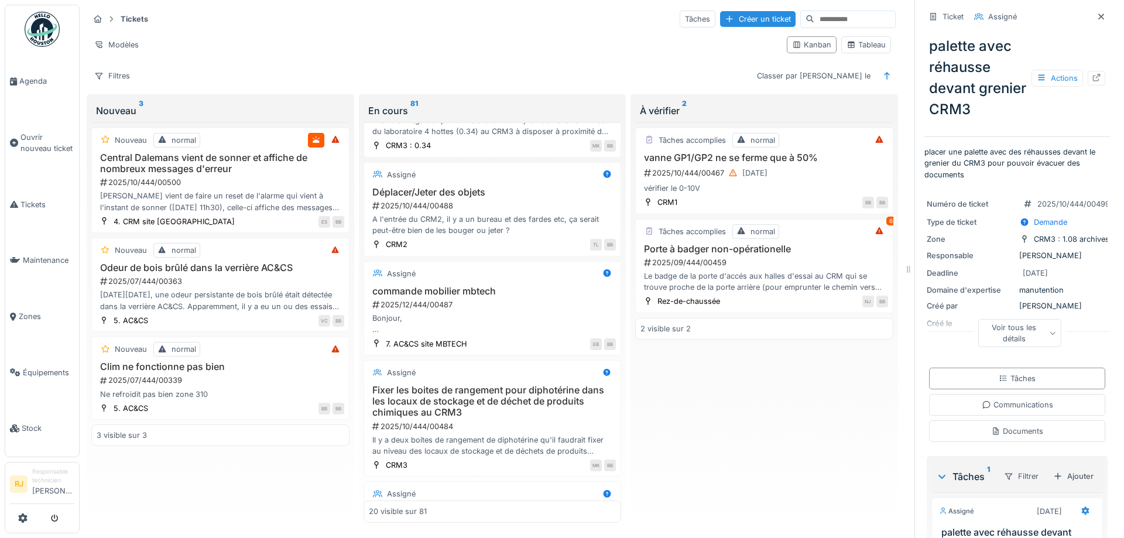
scroll to position [579, 0]
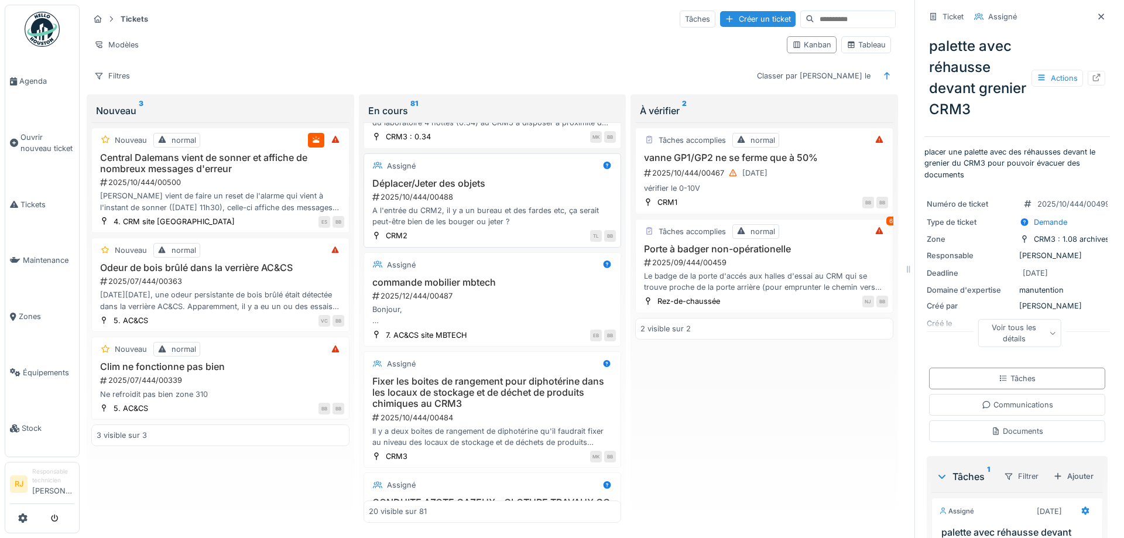
click at [479, 193] on div "2025/10/444/00488" at bounding box center [493, 196] width 245 height 11
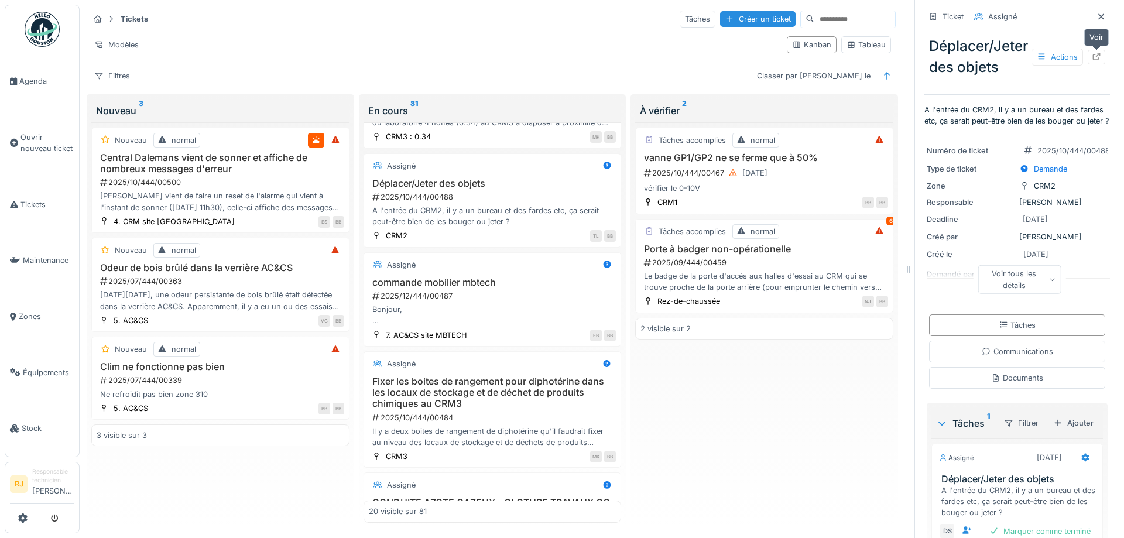
click at [1102, 58] on div at bounding box center [1097, 57] width 18 height 15
click at [118, 79] on div "Filtres" at bounding box center [112, 75] width 46 height 17
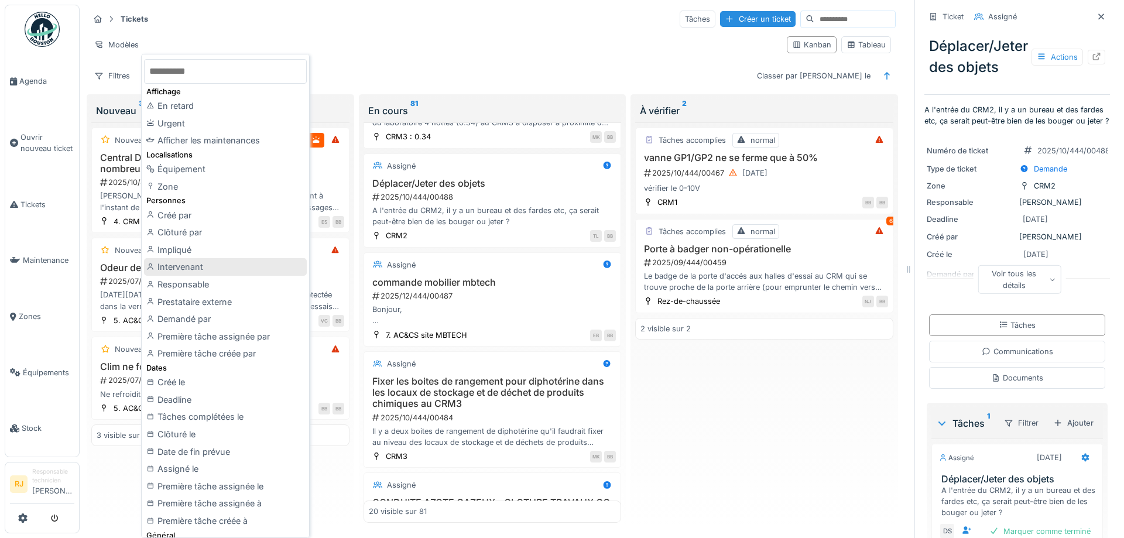
click at [200, 269] on div "Intervenant" at bounding box center [225, 267] width 163 height 18
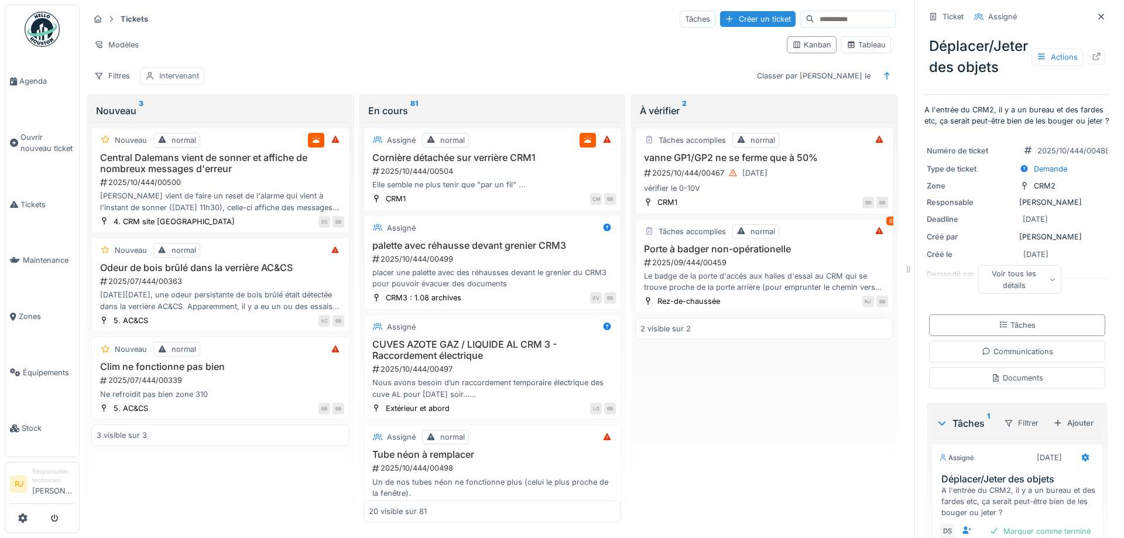
click at [183, 75] on div "Intervenant" at bounding box center [179, 75] width 40 height 11
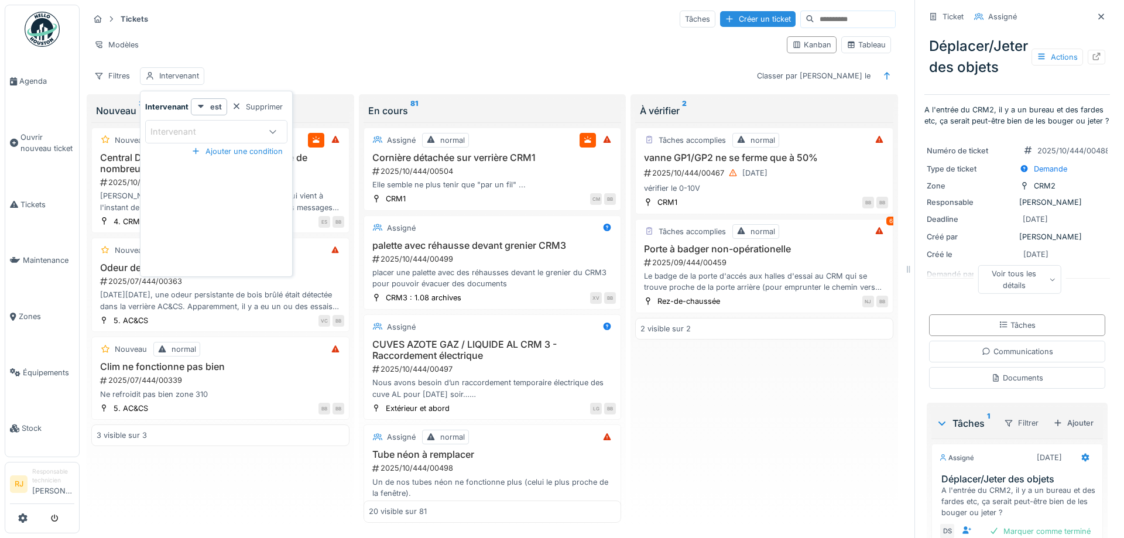
click at [187, 129] on div "Intervenant" at bounding box center [181, 131] width 62 height 13
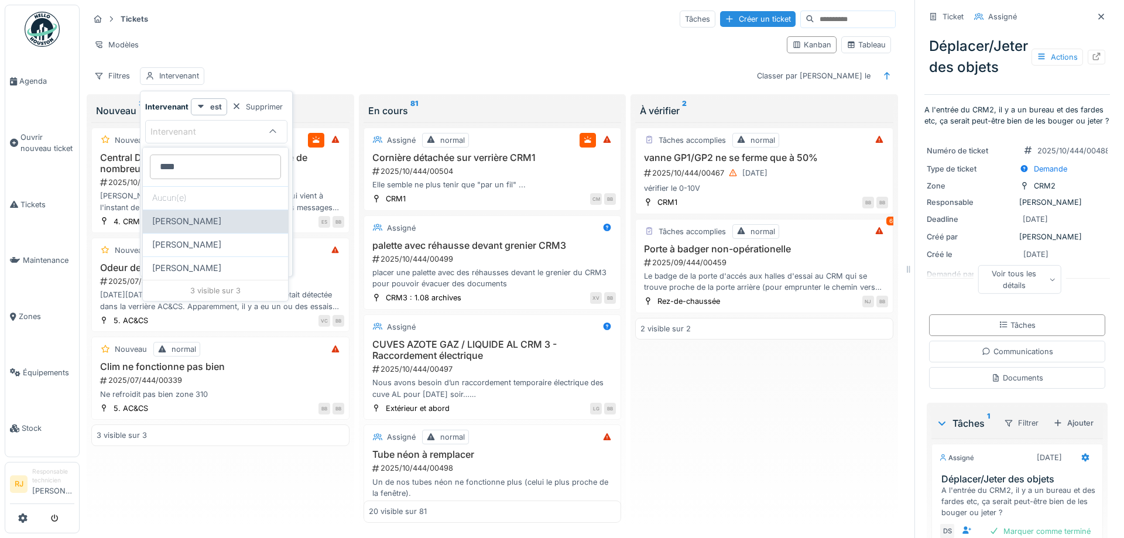
type input "****"
click at [184, 221] on span "[PERSON_NAME]" at bounding box center [186, 221] width 69 height 13
type input "*****"
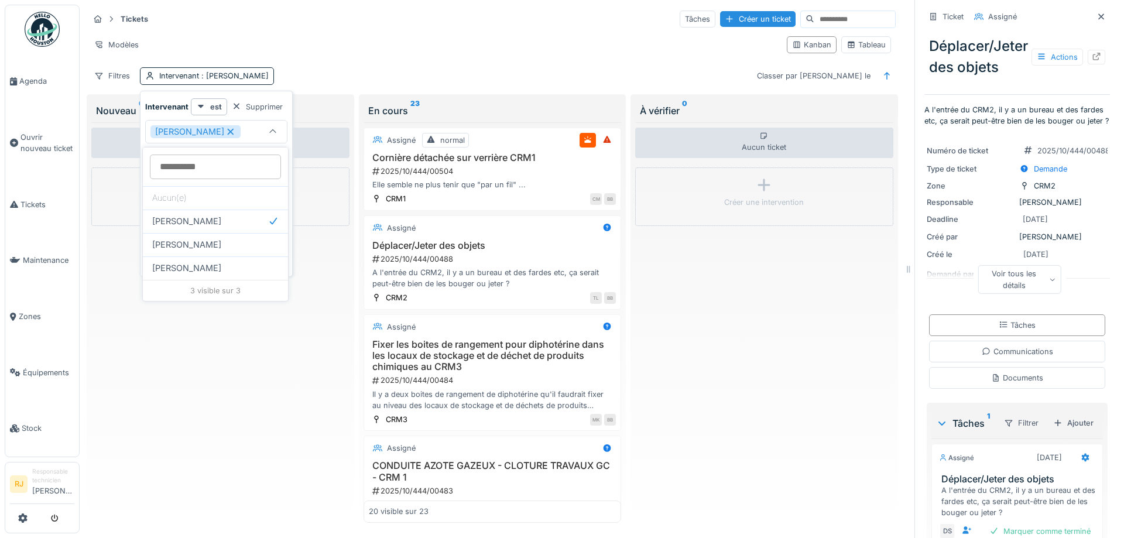
click at [461, 67] on div "Tickets Tâches Créer un ticket Modèles Kanban Tableau Filtres Intervenant : Dan…" at bounding box center [492, 47] width 816 height 85
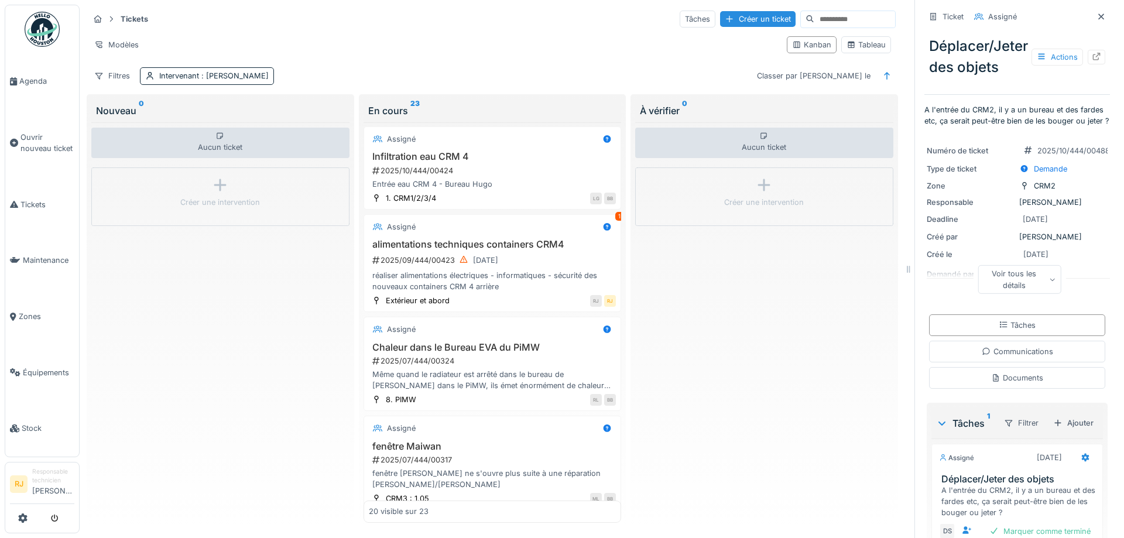
scroll to position [948, 0]
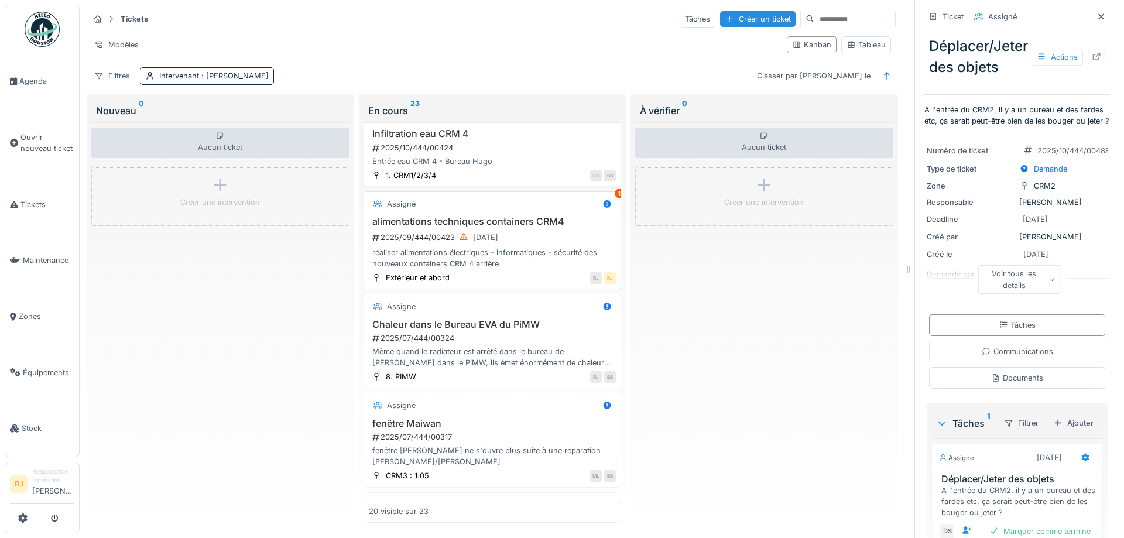
click at [536, 233] on div "2025/09/444/00423 16/09/2025" at bounding box center [493, 237] width 245 height 15
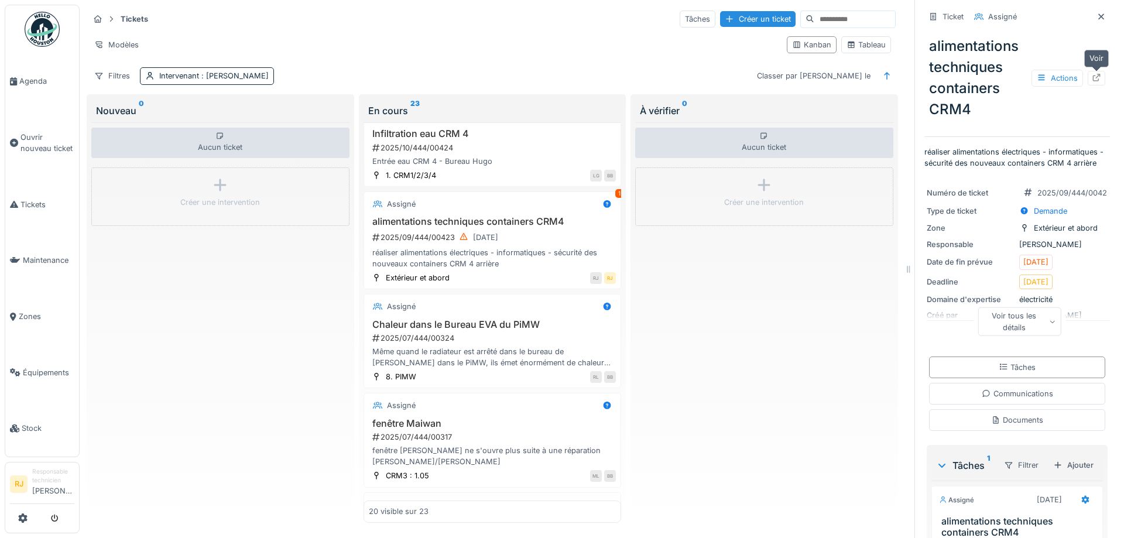
click at [1093, 81] on icon at bounding box center [1097, 78] width 8 height 8
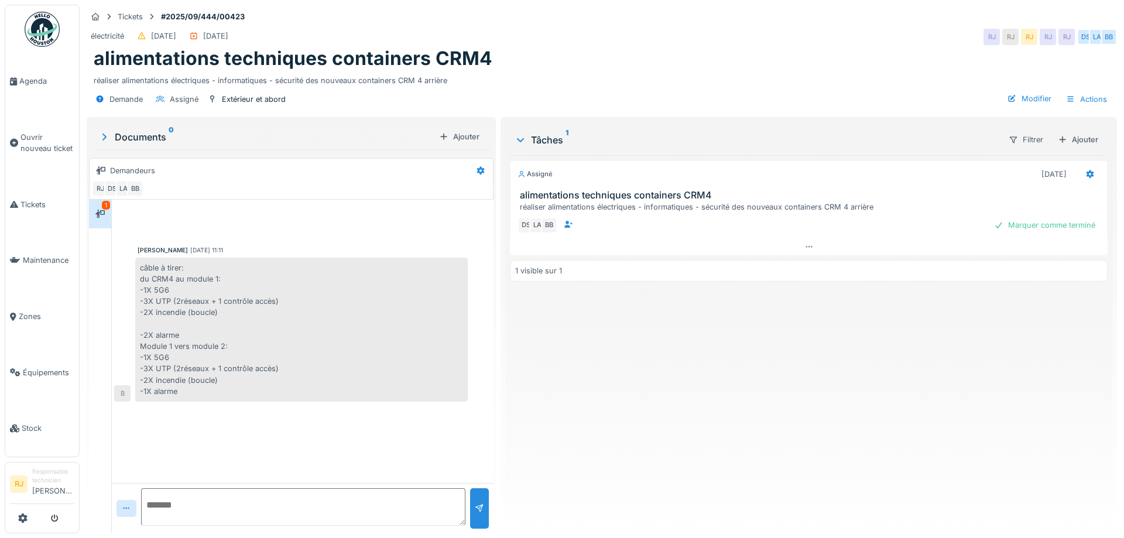
click at [956, 58] on div "alimentations techniques containers CRM4" at bounding box center [602, 58] width 1016 height 22
